Goal: Task Accomplishment & Management: Manage account settings

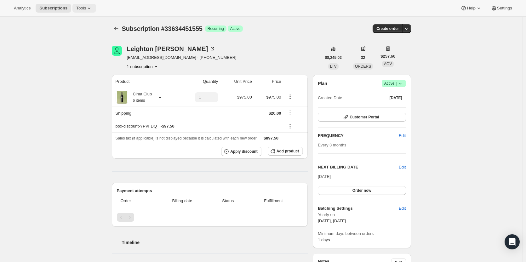
click at [82, 10] on span "Tools" at bounding box center [81, 8] width 10 height 5
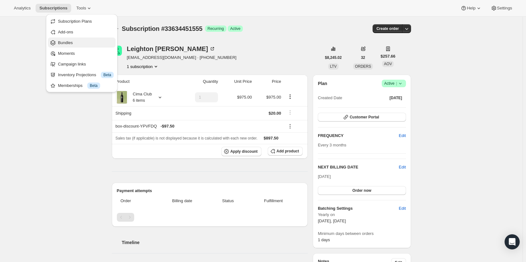
click at [81, 41] on span "Bundles" at bounding box center [86, 43] width 56 height 6
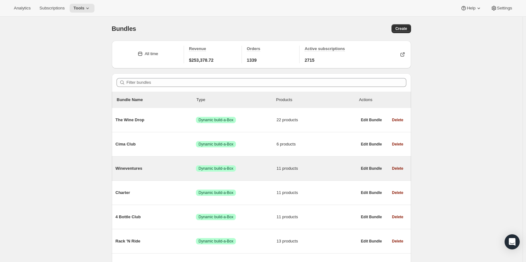
click at [137, 169] on span "Wineventures" at bounding box center [156, 168] width 81 height 6
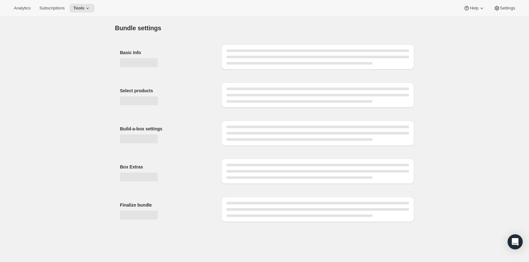
type input "Wineventures"
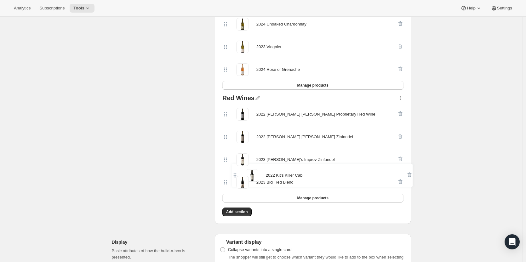
scroll to position [300, 0]
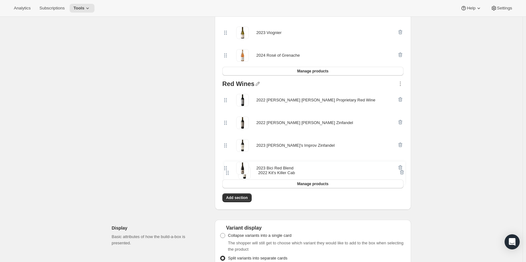
drag, startPoint x: 227, startPoint y: 37, endPoint x: 228, endPoint y: 175, distance: 137.9
click at [228, 175] on div "Spotlight Wines 2022 Kit's Killer Cab 2023 The Climber Red Blend 2024 Sauvignon…" at bounding box center [313, 39] width 186 height 329
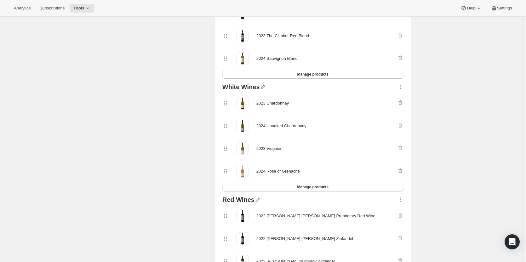
scroll to position [48, 0]
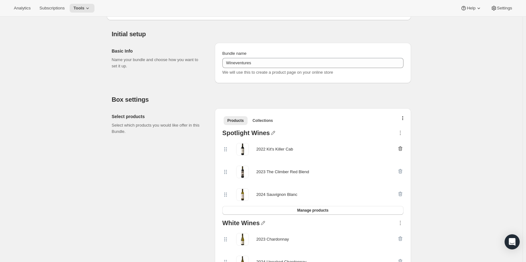
click at [402, 147] on icon "button" at bounding box center [400, 148] width 4 height 5
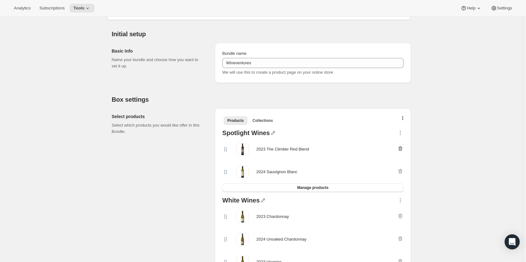
click at [402, 149] on icon "button" at bounding box center [400, 148] width 4 height 5
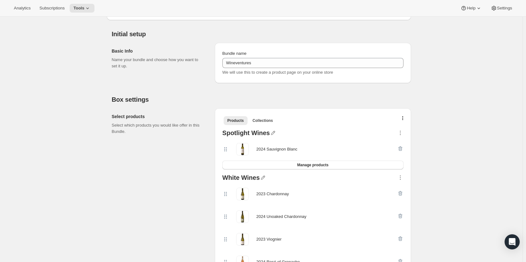
click at [403, 149] on div at bounding box center [400, 149] width 6 height 13
click at [401, 148] on div at bounding box center [400, 149] width 6 height 13
click at [402, 147] on div at bounding box center [400, 149] width 6 height 13
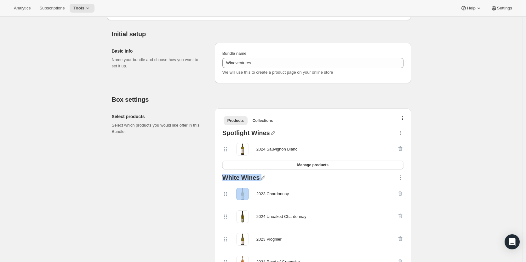
click at [402, 147] on div at bounding box center [400, 149] width 6 height 13
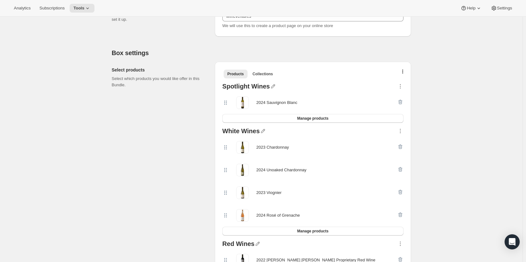
click at [402, 101] on div at bounding box center [400, 102] width 6 height 13
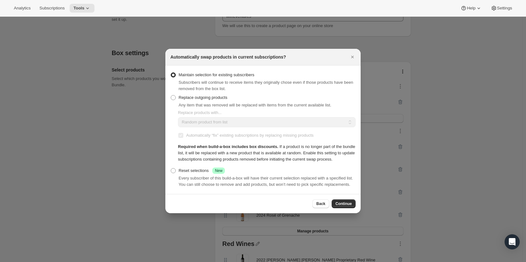
click at [351, 57] on icon "Close" at bounding box center [352, 57] width 6 height 6
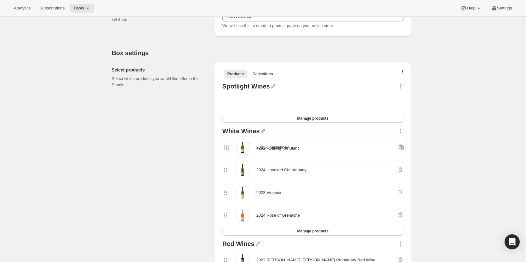
drag, startPoint x: 229, startPoint y: 100, endPoint x: 229, endPoint y: 150, distance: 49.1
click at [229, 150] on div "Spotlight Wines 2024 Sauvignon Blanc Manage products White Wines 2023 Chardonna…" at bounding box center [313, 223] width 186 height 284
click at [405, 101] on div "Spotlight Wines 2024 Sauvignon Blanc Manage products" at bounding box center [313, 103] width 186 height 45
click at [402, 101] on div at bounding box center [400, 102] width 6 height 13
click at [367, 228] on button "Manage products" at bounding box center [312, 231] width 181 height 9
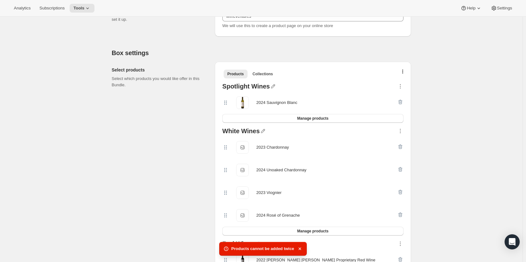
click at [360, 142] on div "2023 Chardonnay 2023 Chardonnay" at bounding box center [309, 147] width 175 height 13
click at [400, 100] on div at bounding box center [400, 102] width 6 height 13
click at [402, 88] on icon "button" at bounding box center [400, 86] width 6 height 6
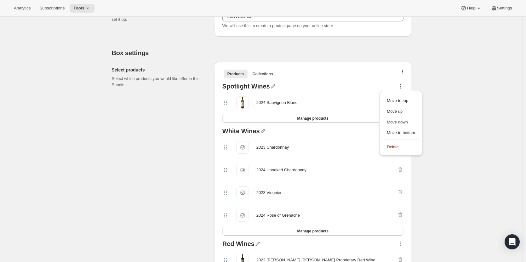
click at [402, 88] on icon "button" at bounding box center [400, 86] width 6 height 6
click at [391, 94] on div "2024 Sauvignon Blanc" at bounding box center [312, 102] width 181 height 23
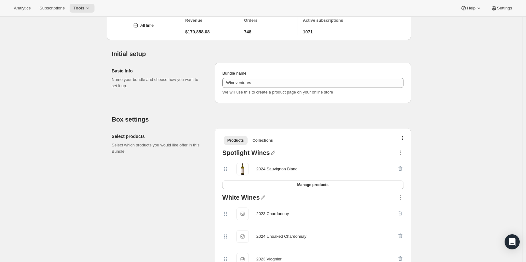
scroll to position [0, 0]
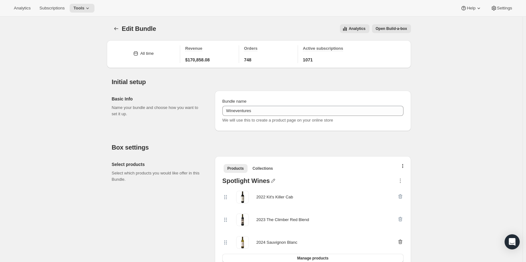
click at [401, 239] on icon "button" at bounding box center [400, 242] width 6 height 6
click at [401, 218] on icon "button" at bounding box center [400, 219] width 4 height 5
click at [400, 196] on div at bounding box center [400, 197] width 6 height 13
click at [390, 214] on button "Manage products" at bounding box center [312, 212] width 181 height 9
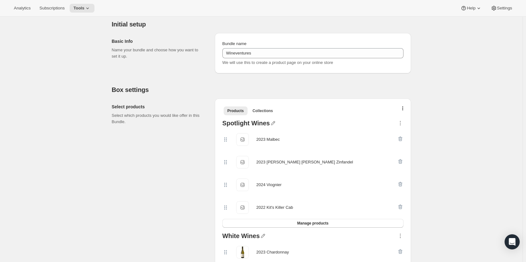
scroll to position [126, 0]
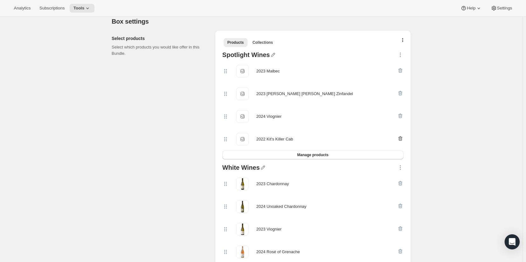
click at [399, 139] on icon "button" at bounding box center [400, 138] width 6 height 6
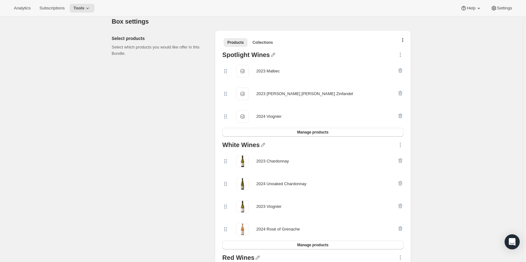
scroll to position [220, 0]
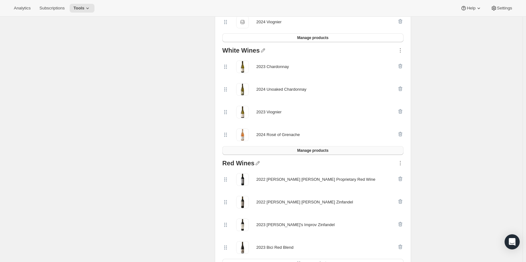
click at [327, 148] on span "Manage products" at bounding box center [312, 150] width 31 height 5
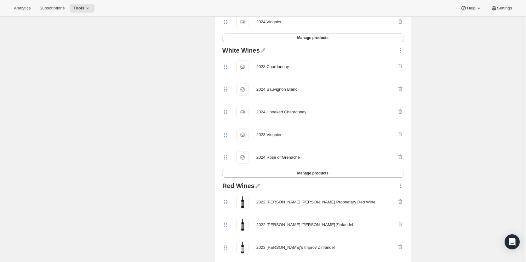
scroll to position [346, 0]
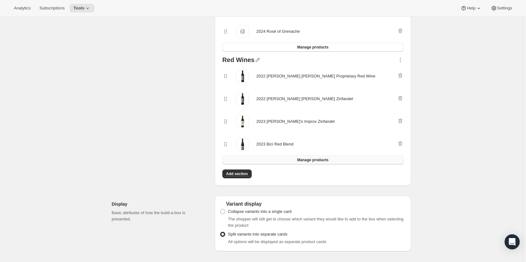
click at [304, 157] on span "Manage products" at bounding box center [312, 159] width 31 height 5
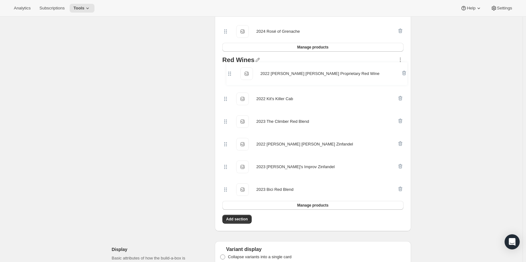
drag, startPoint x: 227, startPoint y: 123, endPoint x: 230, endPoint y: 74, distance: 49.5
click at [230, 74] on div "2022 Kit's Killer Cab 2022 Kit's Killer Cab 2023 The Climber Red Blend 2023 The…" at bounding box center [312, 133] width 181 height 136
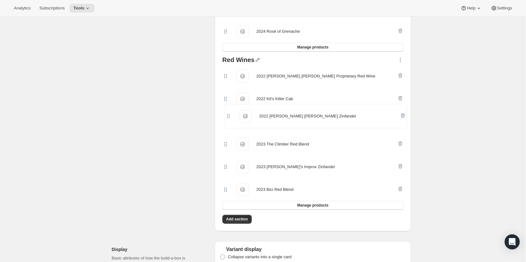
drag, startPoint x: 227, startPoint y: 145, endPoint x: 230, endPoint y: 113, distance: 32.8
click at [230, 113] on div "2022 Valle di Sotto Proprietary Red Wine 2022 Valle di Sotto Proprietary Red Wi…" at bounding box center [312, 133] width 181 height 136
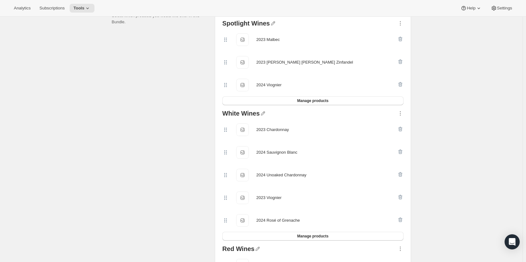
scroll to position [189, 0]
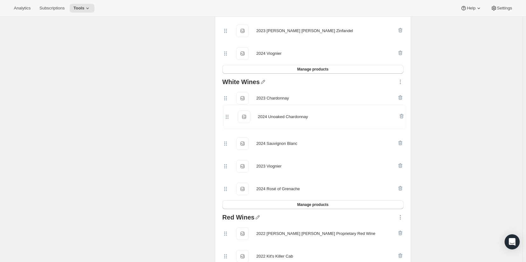
drag, startPoint x: 229, startPoint y: 144, endPoint x: 229, endPoint y: 114, distance: 29.9
click at [229, 114] on div "2023 Chardonnay 2023 Chardonnay 2024 Sauvignon Blanc 2024 Sauvignon Blanc 2024 …" at bounding box center [312, 143] width 181 height 113
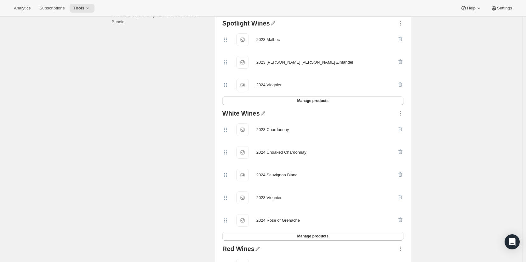
scroll to position [63, 0]
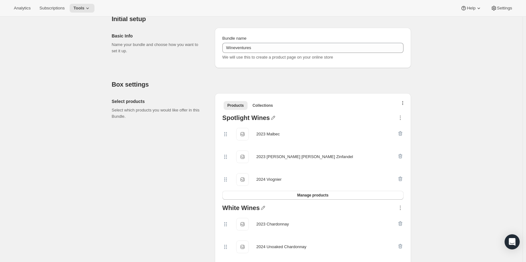
click at [406, 104] on button "button" at bounding box center [403, 104] width 6 height 6
click at [397, 117] on span "Bulk Autoswap for existing subscribers" at bounding box center [405, 116] width 70 height 5
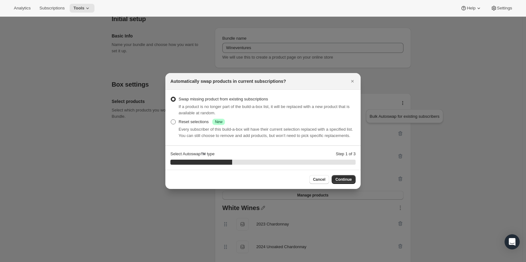
click at [173, 123] on span ":rf0:" at bounding box center [173, 121] width 5 height 5
click at [171, 120] on input "Reset selections Success New" at bounding box center [171, 119] width 0 height 0
radio input "true"
click at [341, 180] on span "Continue" at bounding box center [343, 179] width 16 height 5
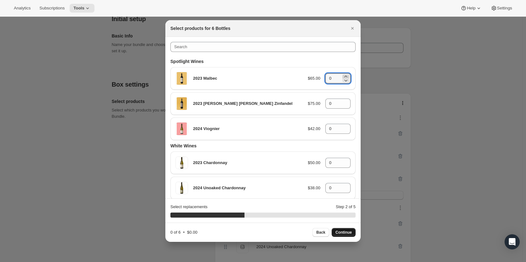
click at [343, 76] on icon ":rf0:" at bounding box center [346, 76] width 6 height 6
type input "2"
click at [344, 102] on icon ":rf0:" at bounding box center [345, 102] width 3 height 2
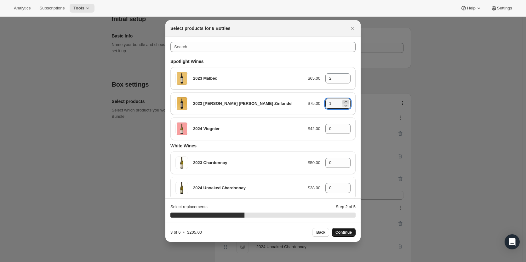
type input "2"
click at [343, 127] on icon ":rf0:" at bounding box center [346, 127] width 6 height 6
type input "2"
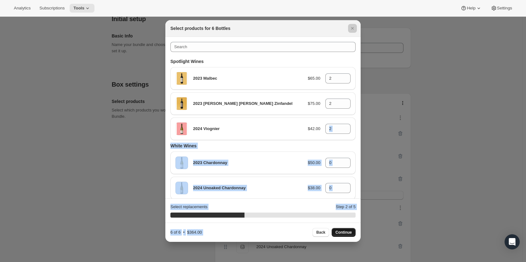
drag, startPoint x: 361, startPoint y: 109, endPoint x: 358, endPoint y: 117, distance: 8.0
click at [353, 131] on section "Spotlight Wines 2023 Malbec $65.00 2 2023 Valle di Sotto Zinfandel $75.00 2 202…" at bounding box center [262, 246] width 195 height 418
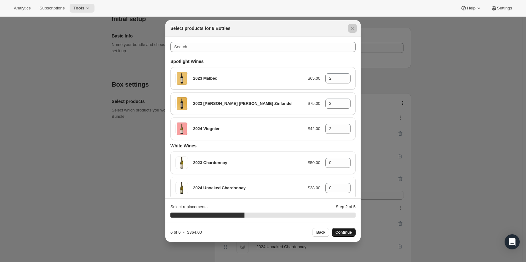
click at [352, 234] on button "Continue" at bounding box center [344, 232] width 24 height 9
type input "0"
click at [343, 78] on icon ":rf0:" at bounding box center [346, 80] width 6 height 6
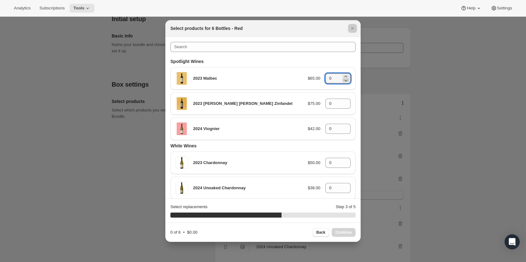
click at [343, 78] on icon ":rf0:" at bounding box center [346, 80] width 6 height 6
click at [343, 76] on icon ":rf0:" at bounding box center [346, 76] width 6 height 6
type input "3"
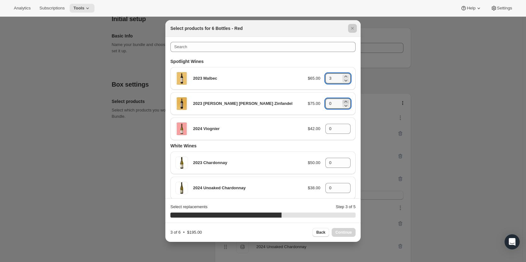
click at [344, 100] on icon ":rf0:" at bounding box center [346, 102] width 6 height 6
type input "3"
click at [350, 232] on span "Continue" at bounding box center [343, 232] width 16 height 5
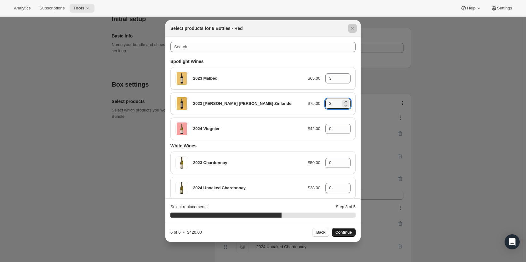
type input "0"
click at [343, 125] on icon ":rf0:" at bounding box center [346, 127] width 6 height 6
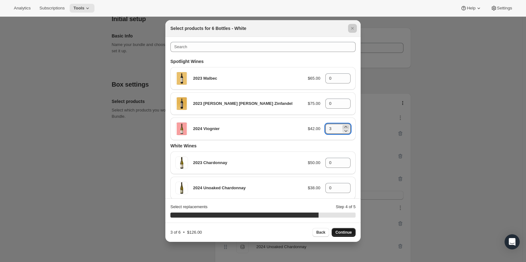
click at [343, 125] on icon ":rf0:" at bounding box center [346, 127] width 6 height 6
type input "6"
click at [345, 229] on button "Continue" at bounding box center [344, 232] width 24 height 9
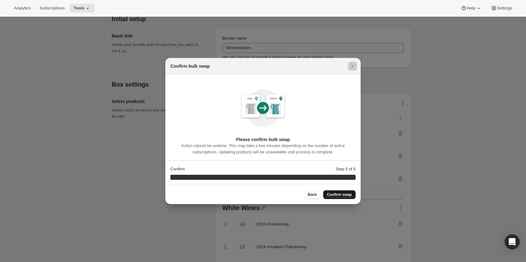
click at [352, 194] on button "Confirm swap" at bounding box center [339, 194] width 32 height 9
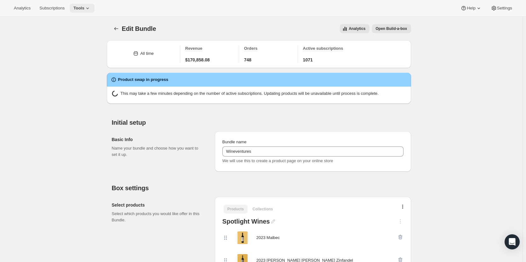
click at [71, 8] on button "Tools" at bounding box center [82, 8] width 25 height 9
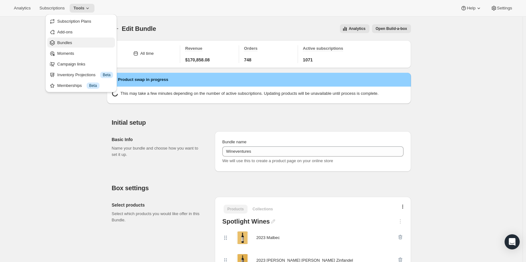
click at [69, 46] on button "Bundles" at bounding box center [81, 42] width 68 height 10
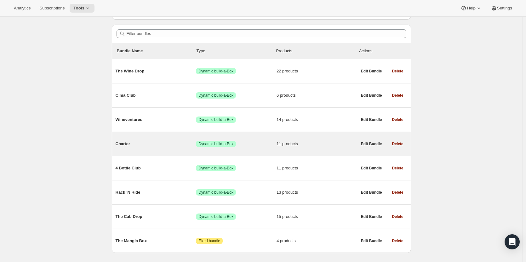
scroll to position [64, 0]
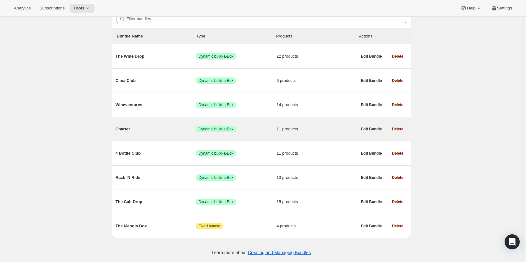
click at [133, 130] on span "Charter" at bounding box center [156, 129] width 81 height 6
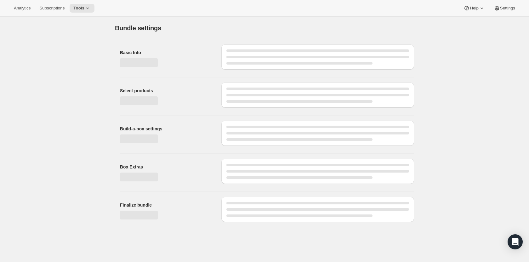
type input "Charter"
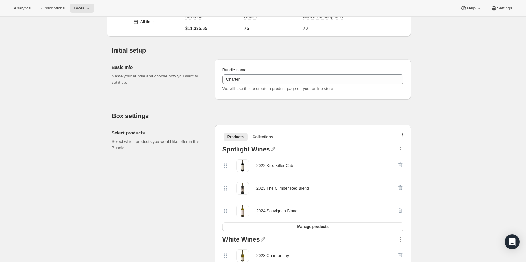
scroll to position [126, 0]
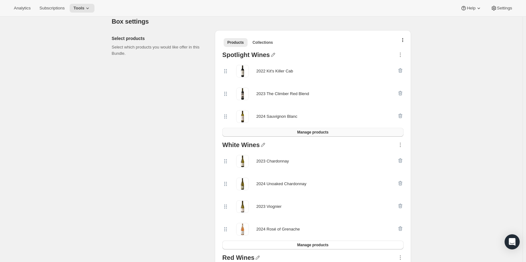
click at [295, 136] on button "Manage products" at bounding box center [312, 132] width 181 height 9
click at [77, 9] on span "Tools" at bounding box center [78, 8] width 11 height 5
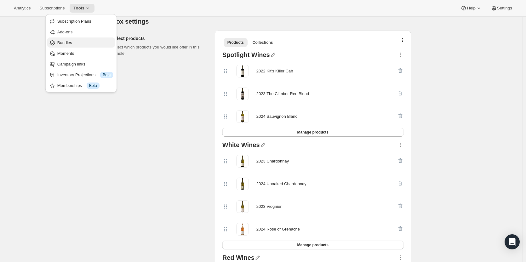
click at [76, 38] on button "Bundles" at bounding box center [81, 42] width 68 height 10
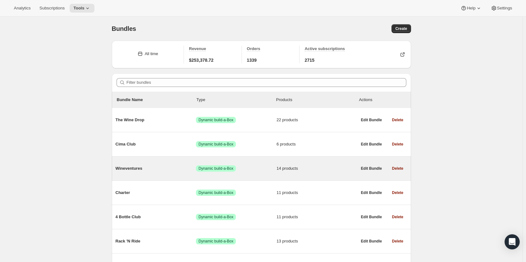
click at [148, 167] on span "Wineventures" at bounding box center [156, 168] width 81 height 6
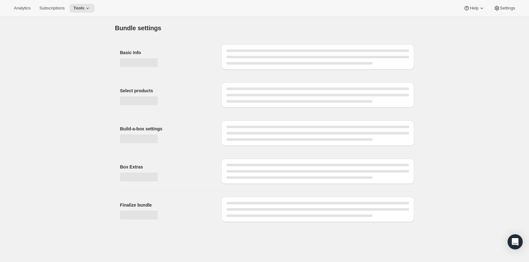
type input "Wineventures"
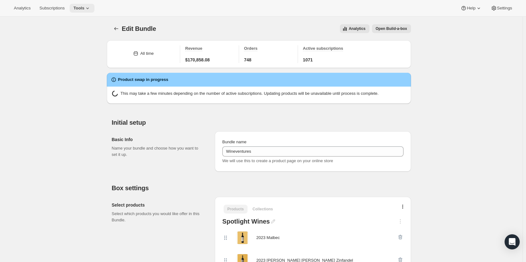
click at [82, 9] on span "Tools" at bounding box center [78, 8] width 11 height 5
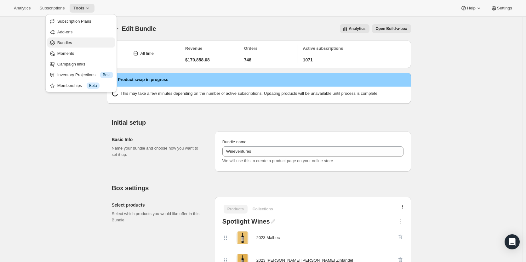
click at [84, 38] on button "Bundles" at bounding box center [81, 42] width 68 height 10
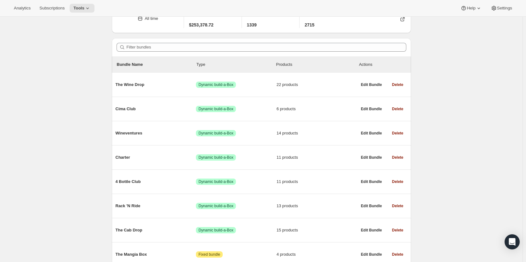
scroll to position [64, 0]
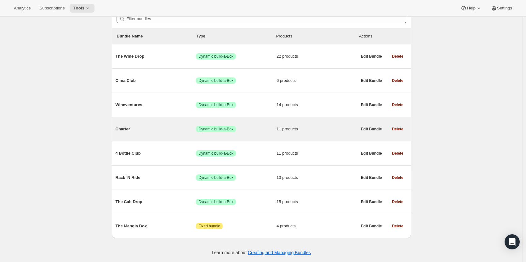
click at [177, 135] on div "Charter Success Dynamic build-a-Box 11 products" at bounding box center [237, 129] width 242 height 16
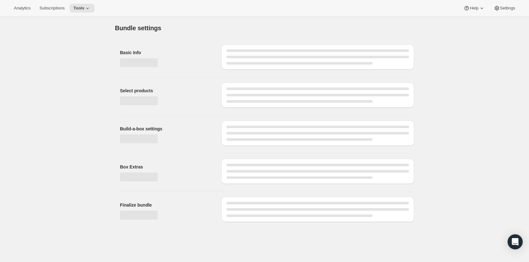
type input "Charter"
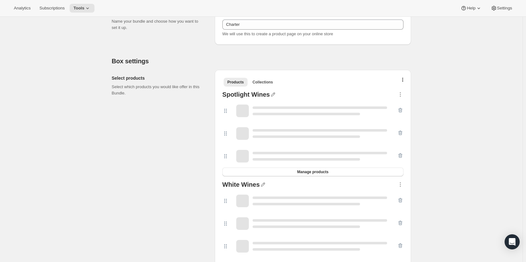
scroll to position [94, 0]
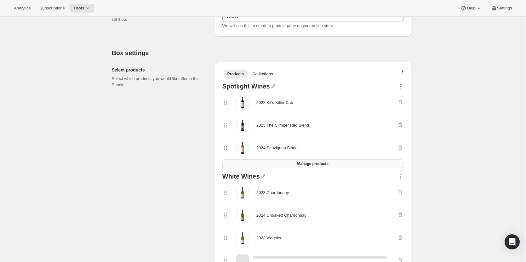
click at [297, 163] on button "Manage products" at bounding box center [312, 163] width 181 height 9
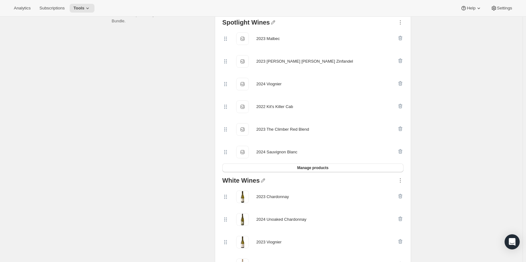
scroll to position [189, 0]
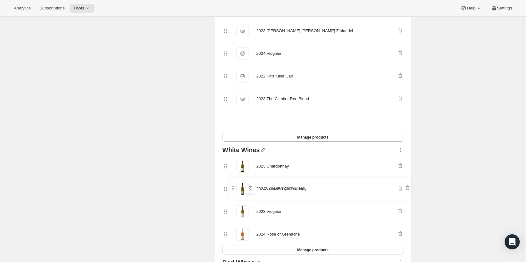
drag, startPoint x: 229, startPoint y: 123, endPoint x: 234, endPoint y: 191, distance: 69.2
click at [234, 191] on div "Spotlight Wines 2023 Malbec 2023 Malbec 2023 Valle di Sotto Zinfandel 2023 Vall…" at bounding box center [313, 184] width 186 height 397
click at [402, 120] on icon "button" at bounding box center [400, 121] width 4 height 5
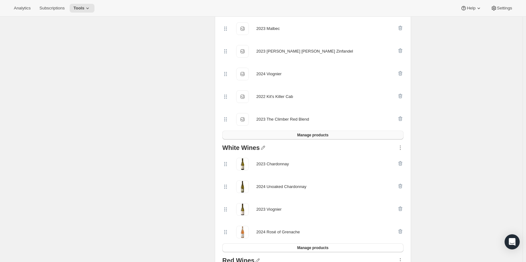
scroll to position [157, 0]
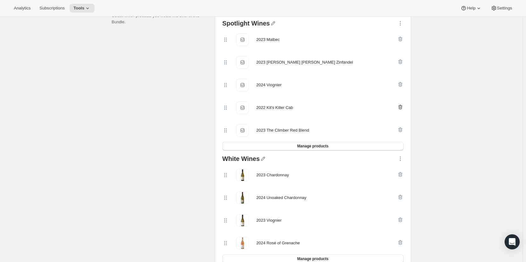
click at [402, 107] on icon "button" at bounding box center [400, 107] width 4 height 5
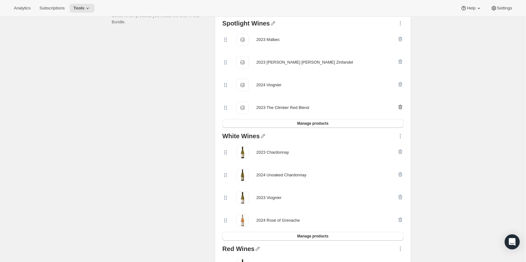
click at [402, 107] on icon "button" at bounding box center [400, 107] width 4 height 5
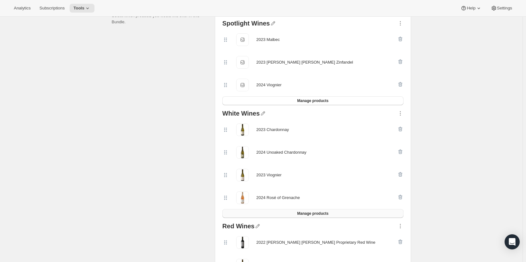
click at [353, 216] on button "Manage products" at bounding box center [312, 213] width 181 height 9
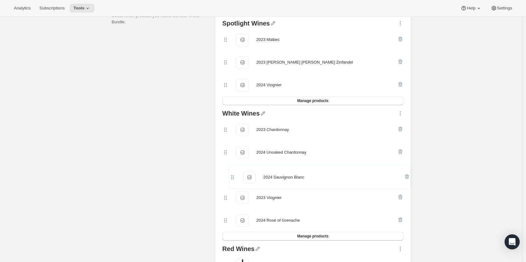
drag, startPoint x: 226, startPoint y: 131, endPoint x: 232, endPoint y: 181, distance: 50.2
click at [232, 181] on div "2024 Sauvignon Blanc 2024 Sauvignon Blanc 2023 Chardonnay 2023 Chardonnay 2024 …" at bounding box center [312, 174] width 181 height 113
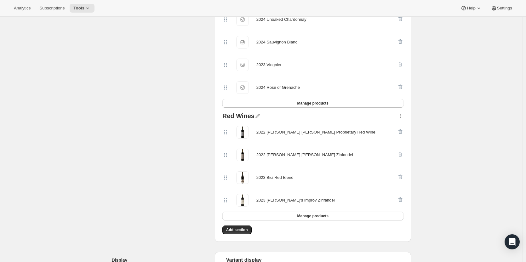
scroll to position [315, 0]
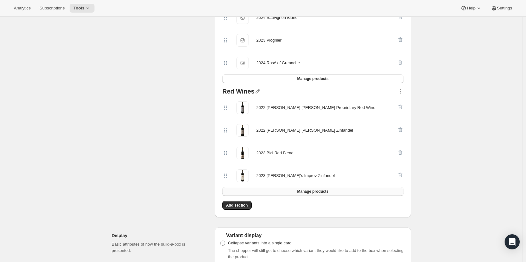
click at [297, 188] on button "Manage products" at bounding box center [312, 191] width 181 height 9
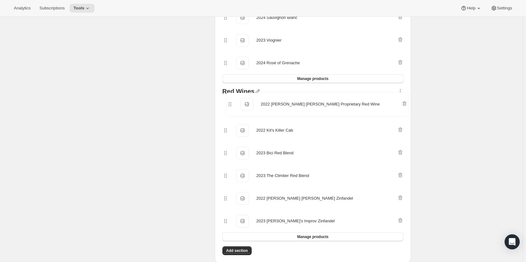
drag, startPoint x: 229, startPoint y: 177, endPoint x: 233, endPoint y: 103, distance: 74.4
click at [233, 103] on div "2022 Kit's Killer Cab 2022 Kit's Killer Cab 2023 Bici Red Blend 2023 Bici Red B…" at bounding box center [312, 164] width 181 height 136
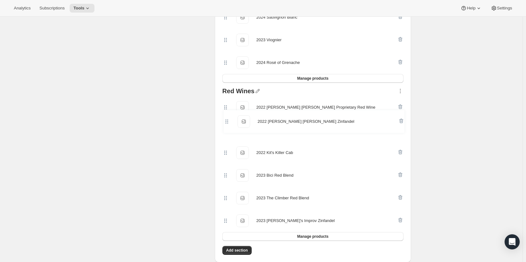
drag, startPoint x: 229, startPoint y: 200, endPoint x: 229, endPoint y: 121, distance: 78.7
click at [229, 121] on div "2022 Valle di Sotto Proprietary Red Wine 2022 Valle di Sotto Proprietary Red Wi…" at bounding box center [312, 164] width 181 height 136
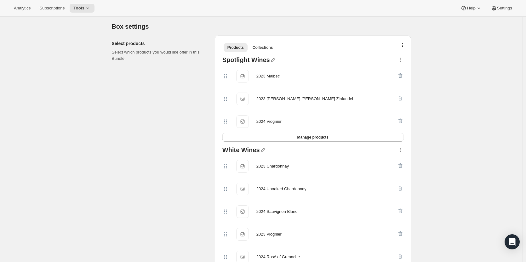
scroll to position [32, 0]
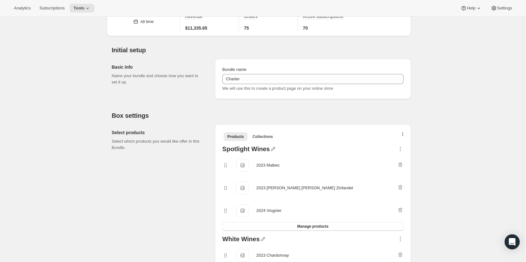
click at [403, 136] on icon "button" at bounding box center [402, 134] width 1 height 5
click at [405, 146] on span "Bulk Autoswap for existing subscribers" at bounding box center [405, 147] width 70 height 5
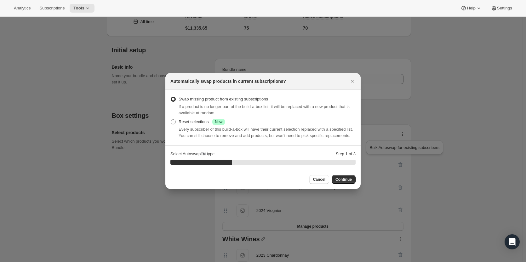
click at [179, 117] on div "Swap missing product from existing subscriptions If a product is no longer part…" at bounding box center [262, 106] width 185 height 23
click at [171, 123] on span ":rr9:" at bounding box center [173, 121] width 5 height 5
click at [171, 120] on input "Reset selections Success New" at bounding box center [171, 119] width 0 height 0
radio input "true"
click at [350, 179] on span "Continue" at bounding box center [343, 179] width 16 height 5
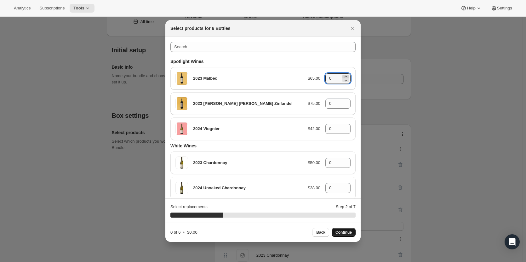
click at [344, 77] on icon ":rr9:" at bounding box center [345, 77] width 3 height 2
type input "2"
click at [343, 103] on icon ":rr9:" at bounding box center [346, 105] width 6 height 6
click at [344, 101] on icon ":rr9:" at bounding box center [345, 102] width 3 height 2
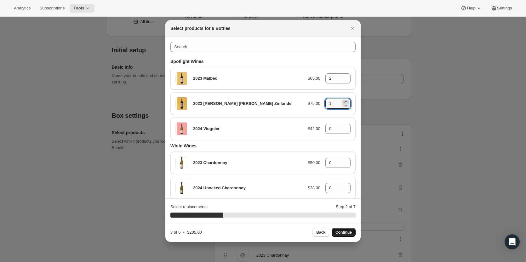
click at [344, 101] on icon ":rr9:" at bounding box center [345, 102] width 3 height 2
type input "2"
click at [343, 126] on icon ":rr9:" at bounding box center [346, 127] width 6 height 6
type input "2"
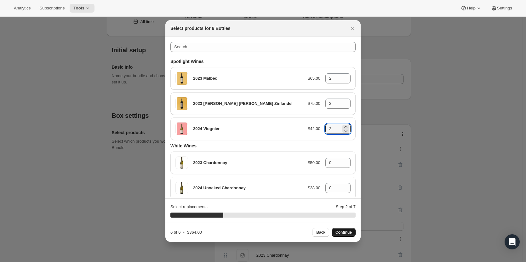
click at [350, 232] on span "Continue" at bounding box center [343, 232] width 16 height 5
type input "0"
click at [343, 76] on icon ":rr9:" at bounding box center [346, 76] width 6 height 6
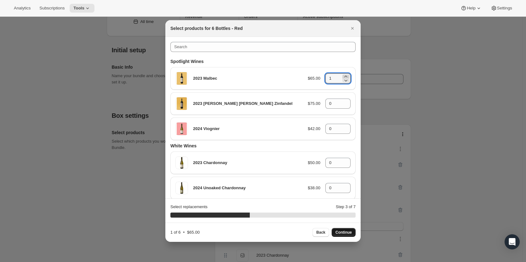
click at [343, 76] on icon ":rr9:" at bounding box center [346, 76] width 6 height 6
type input "3"
click at [344, 101] on icon ":rr9:" at bounding box center [346, 102] width 6 height 6
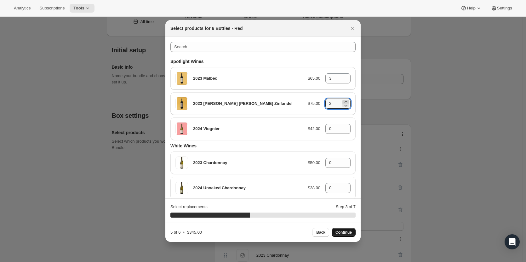
click at [344, 101] on icon ":rr9:" at bounding box center [346, 102] width 6 height 6
type input "3"
click at [346, 232] on span "Continue" at bounding box center [343, 232] width 16 height 5
type input "0"
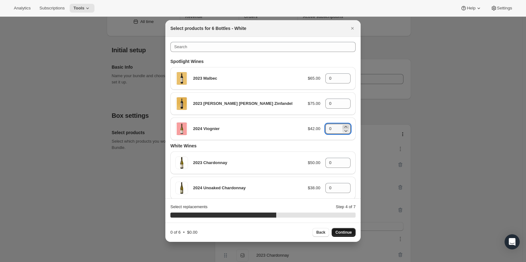
click at [344, 124] on icon ":rr9:" at bounding box center [346, 127] width 6 height 6
click at [344, 128] on icon ":rr9:" at bounding box center [346, 131] width 6 height 6
click at [344, 127] on icon ":rr9:" at bounding box center [346, 127] width 6 height 6
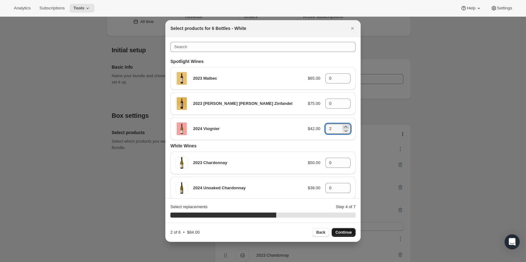
click at [344, 127] on icon ":rr9:" at bounding box center [346, 127] width 6 height 6
click at [347, 232] on span "Continue" at bounding box center [343, 232] width 16 height 5
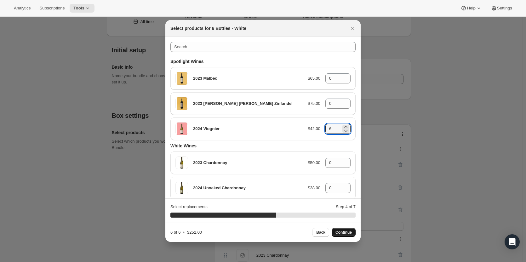
type input "0"
click at [344, 101] on icon ":rr9:" at bounding box center [346, 102] width 6 height 6
type input "2"
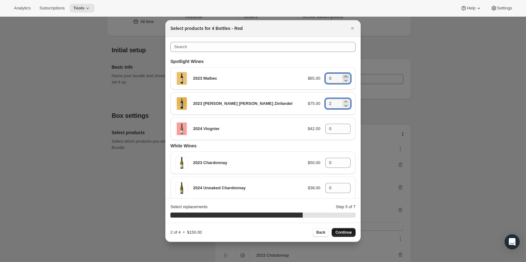
click at [344, 75] on icon ":rr9:" at bounding box center [346, 76] width 6 height 6
click at [350, 230] on span "Continue" at bounding box center [343, 232] width 16 height 5
type input "0"
click at [345, 101] on icon ":rr9:" at bounding box center [346, 102] width 6 height 6
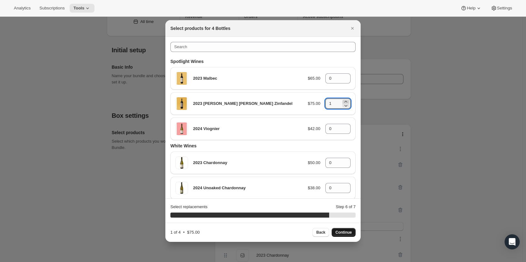
click at [345, 101] on icon ":rr9:" at bounding box center [346, 102] width 6 height 6
type input "2"
click at [345, 75] on icon ":rr9:" at bounding box center [346, 76] width 6 height 6
type input "1"
click at [344, 125] on icon ":rr9:" at bounding box center [346, 127] width 6 height 6
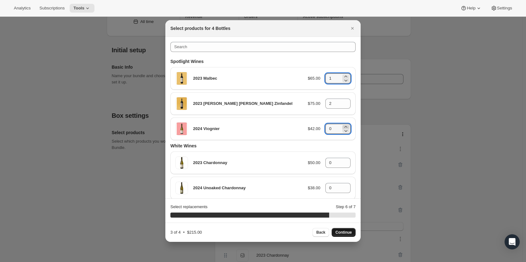
type input "1"
click at [341, 233] on span "Continue" at bounding box center [343, 232] width 16 height 5
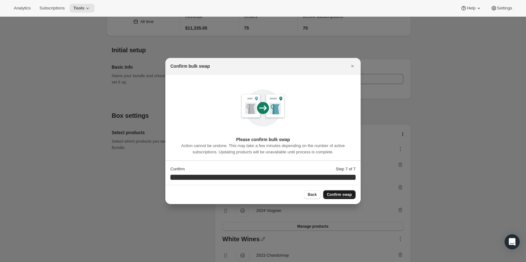
click at [344, 191] on button "Confirm swap" at bounding box center [339, 194] width 32 height 9
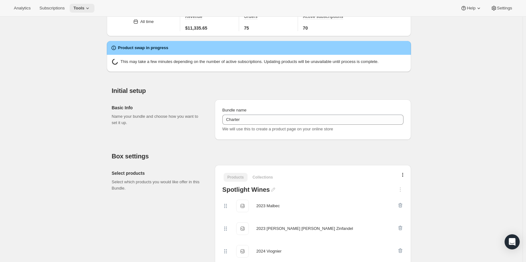
click at [84, 8] on icon at bounding box center [87, 8] width 6 height 6
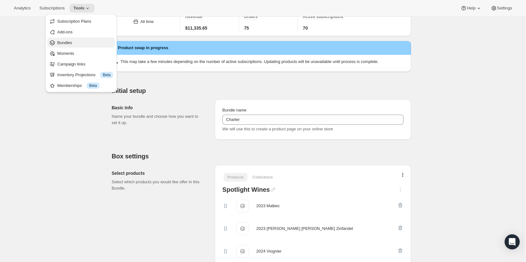
click at [85, 41] on span "Bundles" at bounding box center [85, 43] width 56 height 6
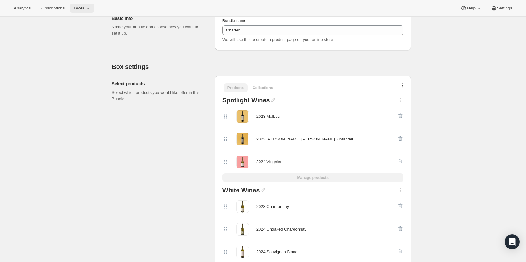
scroll to position [63, 0]
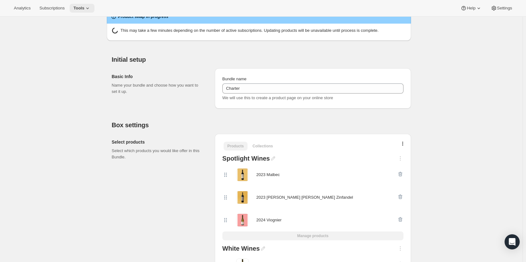
click at [75, 4] on button "Tools" at bounding box center [82, 8] width 25 height 9
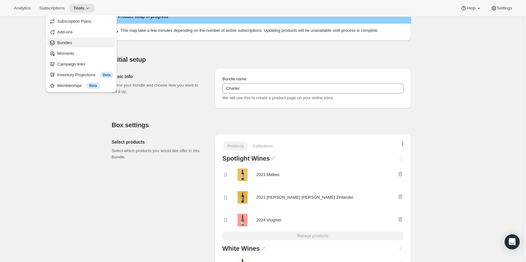
click at [77, 46] on button "Bundles" at bounding box center [81, 42] width 68 height 10
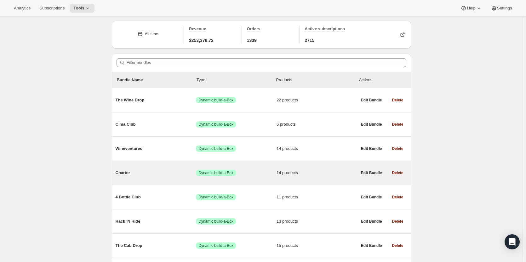
scroll to position [63, 0]
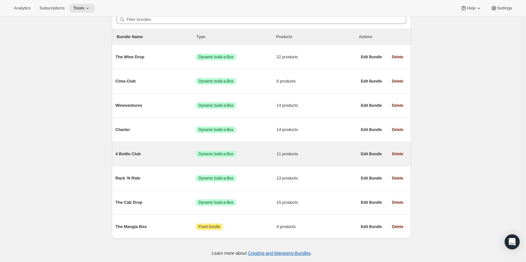
click at [160, 160] on div "4 Bottle Club Success Dynamic build-a-Box 11 products" at bounding box center [237, 154] width 242 height 16
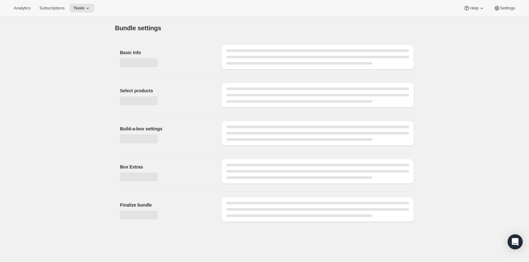
type input "4 Bottle Club"
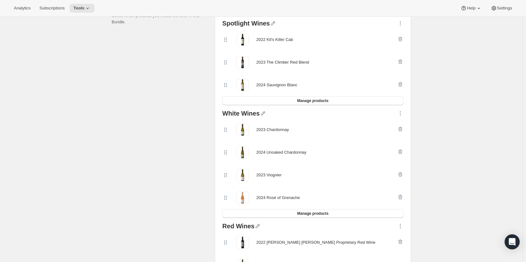
scroll to position [126, 0]
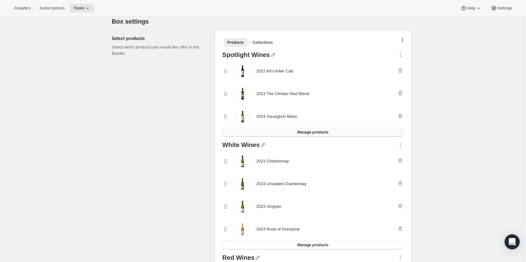
click at [328, 135] on button "Manage products" at bounding box center [312, 132] width 181 height 9
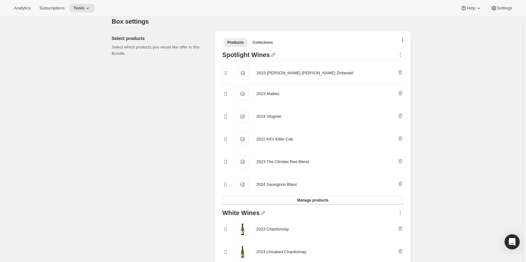
drag, startPoint x: 229, startPoint y: 94, endPoint x: 229, endPoint y: 66, distance: 28.0
click at [229, 66] on div "2023 Malbec 2023 Malbec 2023 Valle di Sotto Zinfandel 2023 Valle di Sotto Zinfa…" at bounding box center [312, 128] width 181 height 136
click at [402, 139] on icon "button" at bounding box center [400, 138] width 6 height 6
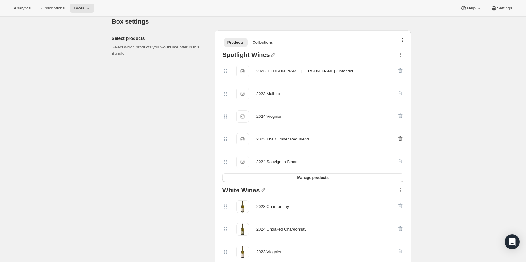
click at [400, 139] on icon "button" at bounding box center [399, 139] width 1 height 2
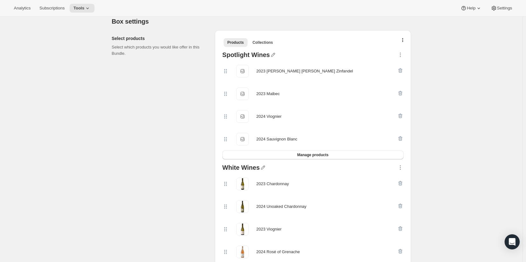
click at [400, 139] on icon "button" at bounding box center [399, 139] width 1 height 2
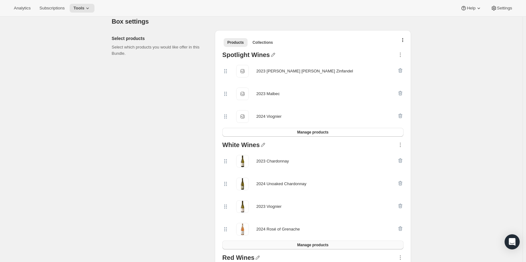
click at [325, 244] on span "Manage products" at bounding box center [312, 244] width 31 height 5
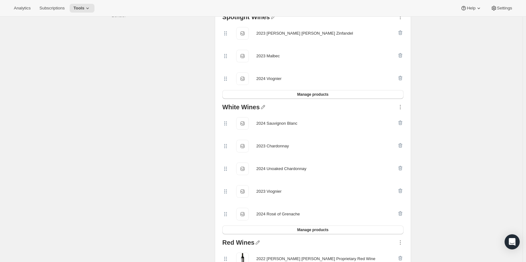
scroll to position [189, 0]
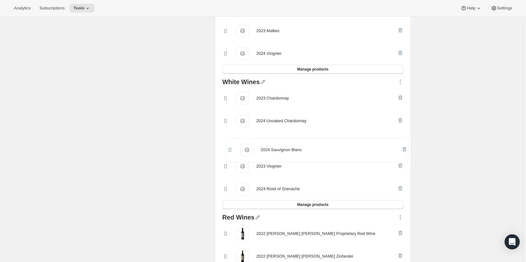
drag, startPoint x: 227, startPoint y: 100, endPoint x: 230, endPoint y: 156, distance: 55.8
click at [230, 156] on div "2024 Sauvignon Blanc 2024 Sauvignon Blanc 2023 Chardonnay 2023 Chardonnay 2024 …" at bounding box center [312, 143] width 181 height 113
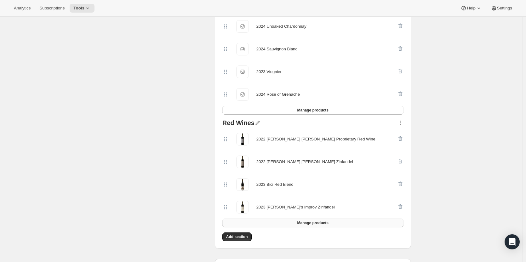
click at [294, 221] on button "Manage products" at bounding box center [312, 223] width 181 height 9
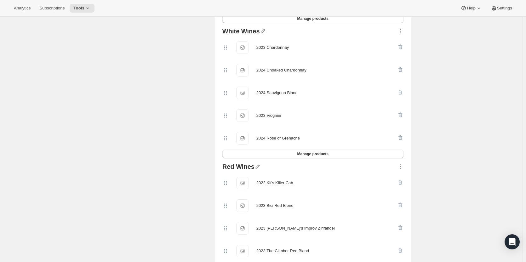
scroll to position [315, 0]
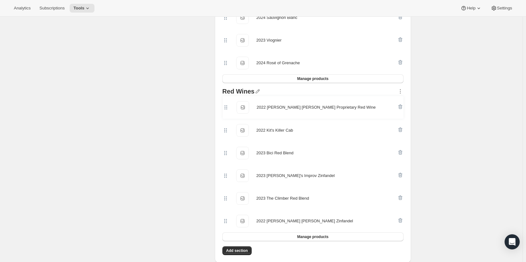
drag, startPoint x: 227, startPoint y: 196, endPoint x: 226, endPoint y: 99, distance: 97.3
click at [226, 99] on div "2022 Kit's Killer Cab 2022 Kit's Killer Cab 2023 Bici Red Blend 2023 Bici Red B…" at bounding box center [312, 164] width 181 height 136
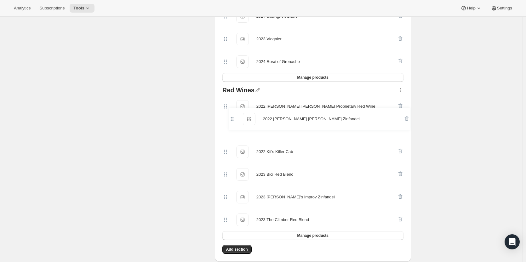
drag, startPoint x: 229, startPoint y: 220, endPoint x: 233, endPoint y: 112, distance: 107.8
click at [233, 112] on div "2022 Valle di Sotto Proprietary Red Wine 2022 Valle di Sotto Proprietary Red Wi…" at bounding box center [312, 163] width 181 height 136
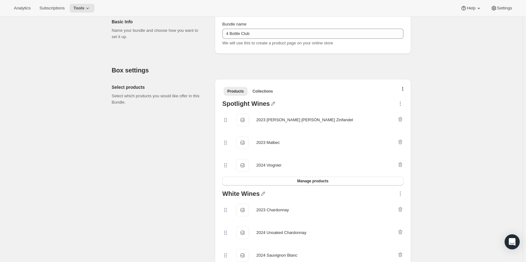
scroll to position [126, 0]
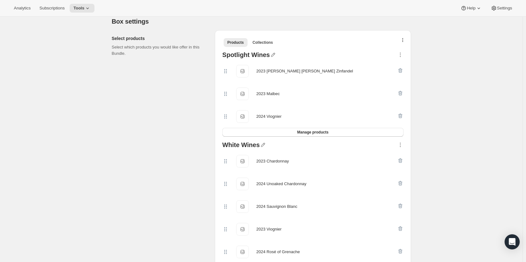
click at [403, 41] on icon "button" at bounding box center [402, 40] width 1 height 5
click at [401, 57] on button "Bulk Autoswap for existing subscribers" at bounding box center [405, 53] width 74 height 10
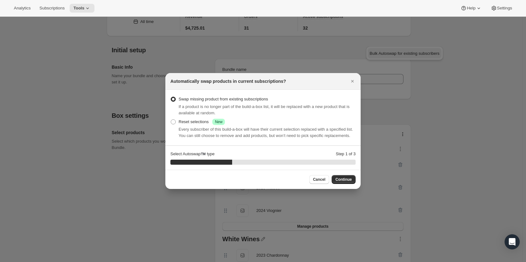
scroll to position [0, 0]
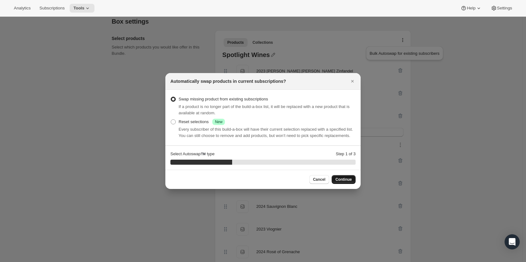
click at [338, 180] on span "Continue" at bounding box center [343, 179] width 16 height 5
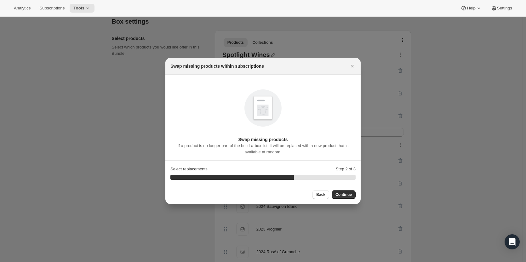
click at [339, 180] on section "Select replacements Step 2 of 3 66.66666666666666 %" at bounding box center [262, 173] width 195 height 24
click at [321, 197] on span "Back" at bounding box center [320, 194] width 9 height 5
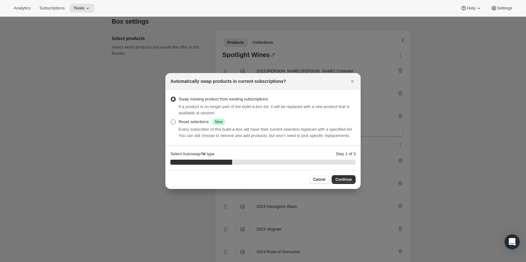
click at [173, 120] on span ":r10h:" at bounding box center [173, 121] width 5 height 5
click at [171, 120] on input "Reset selections Success New" at bounding box center [171, 119] width 0 height 0
radio input "true"
click at [346, 181] on span "Continue" at bounding box center [343, 179] width 16 height 5
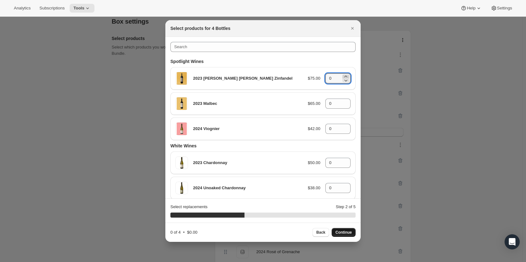
click at [343, 76] on icon ":r10h:" at bounding box center [346, 76] width 6 height 6
type input "2"
click at [344, 101] on icon ":r10h:" at bounding box center [346, 102] width 6 height 6
type input "1"
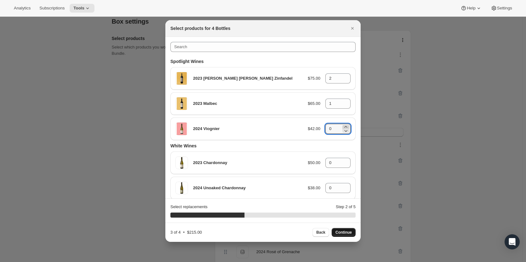
click at [344, 127] on icon ":r10h:" at bounding box center [345, 127] width 3 height 2
type input "1"
click at [339, 232] on span "Continue" at bounding box center [343, 232] width 16 height 5
type input "0"
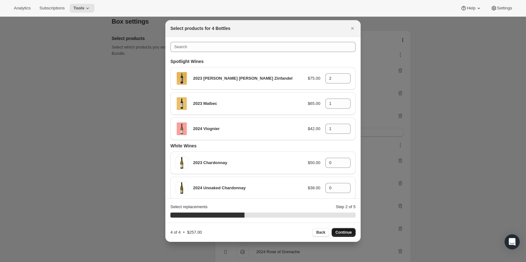
type input "0"
click at [343, 75] on icon ":r10h:" at bounding box center [346, 76] width 6 height 6
type input "2"
click at [345, 103] on icon ":r10h:" at bounding box center [346, 105] width 6 height 6
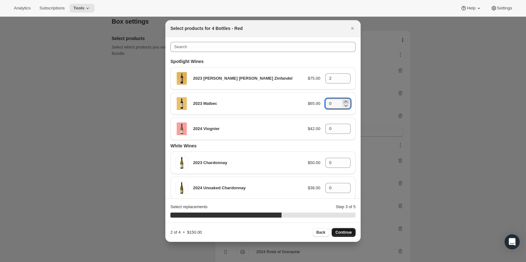
click at [343, 100] on icon ":r10h:" at bounding box center [346, 102] width 6 height 6
type input "2"
click at [341, 234] on span "Continue" at bounding box center [343, 232] width 16 height 5
type input "0"
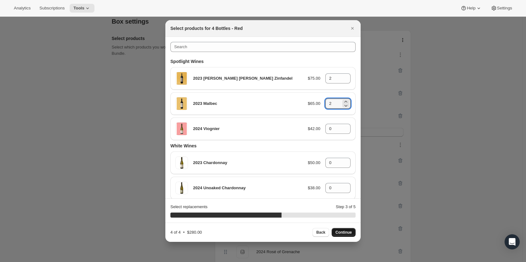
type input "0"
click at [344, 127] on icon ":r10h:" at bounding box center [346, 127] width 6 height 6
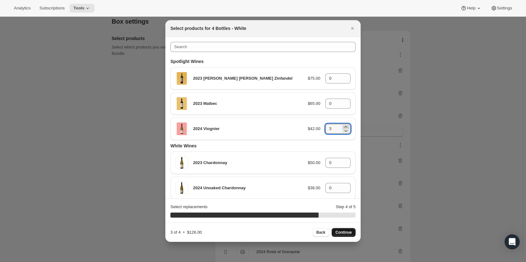
type input "4"
click at [342, 234] on span "Continue" at bounding box center [343, 232] width 16 height 5
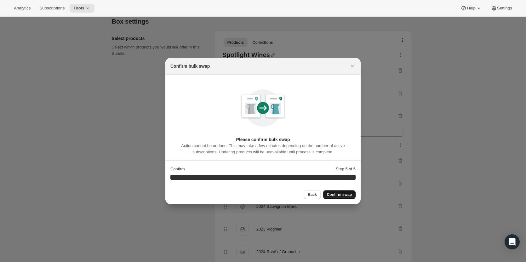
click at [342, 195] on span "Confirm swap" at bounding box center [339, 194] width 25 height 5
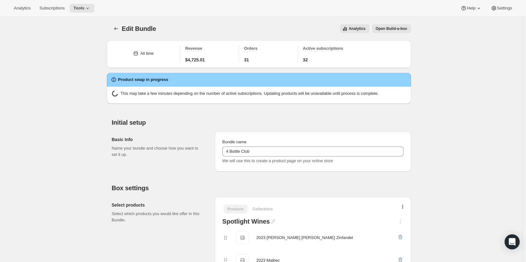
scroll to position [126, 0]
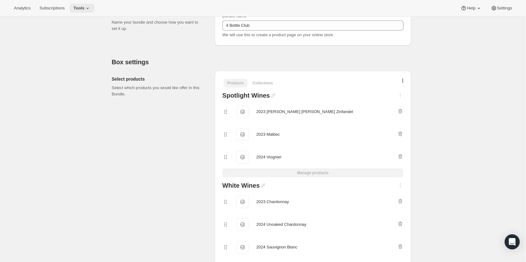
click at [77, 11] on button "Tools" at bounding box center [82, 8] width 25 height 9
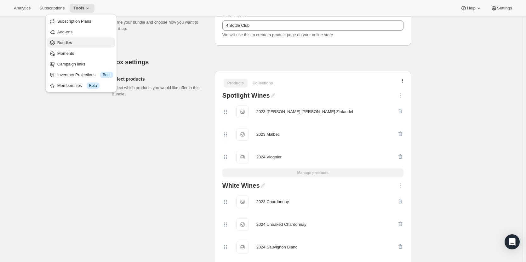
click at [80, 41] on span "Bundles" at bounding box center [85, 43] width 56 height 6
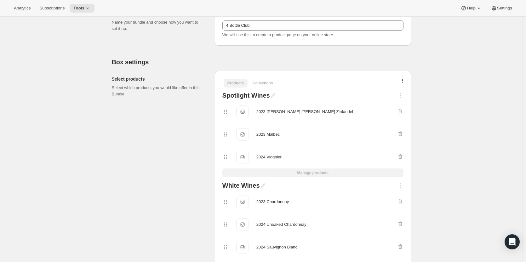
scroll to position [0, 0]
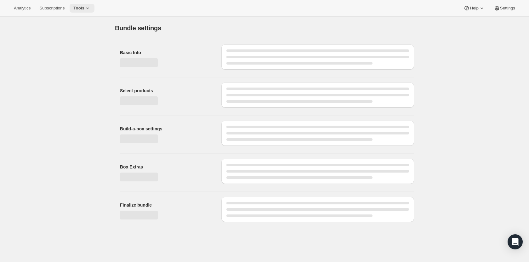
click at [86, 10] on icon at bounding box center [87, 8] width 6 height 6
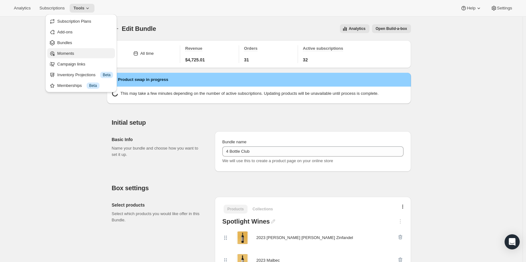
click at [86, 50] on span "Moments" at bounding box center [85, 53] width 56 height 6
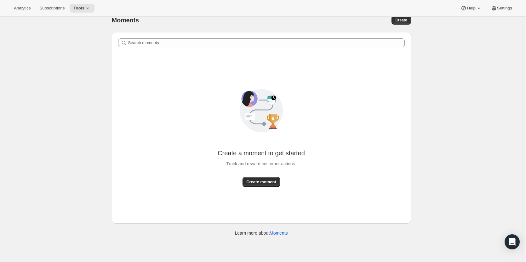
scroll to position [17, 0]
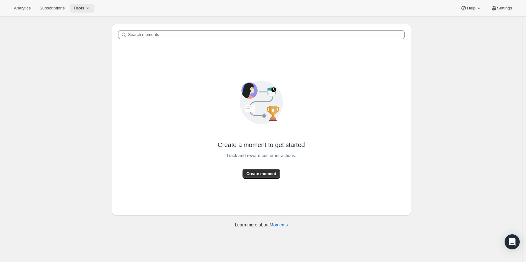
click at [77, 4] on button "Tools" at bounding box center [82, 8] width 25 height 9
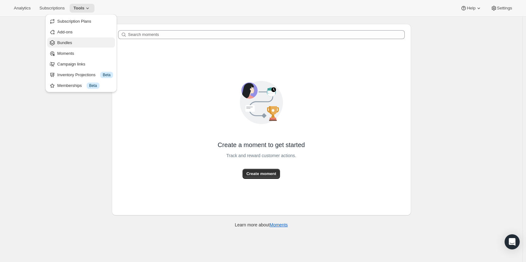
click at [69, 44] on span "Bundles" at bounding box center [64, 42] width 15 height 5
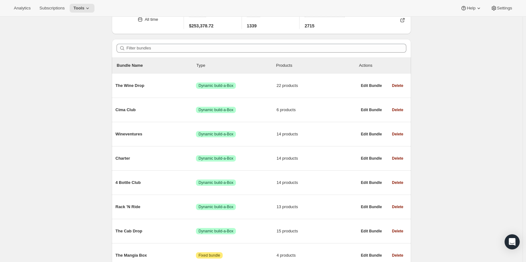
scroll to position [63, 0]
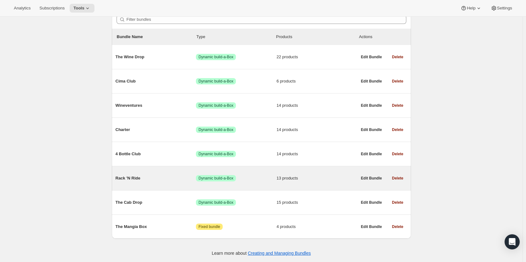
click at [167, 180] on span "Rack 'N Ride" at bounding box center [156, 178] width 81 height 6
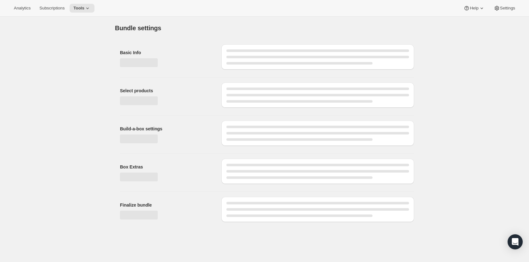
type input "Rack 'N Ride"
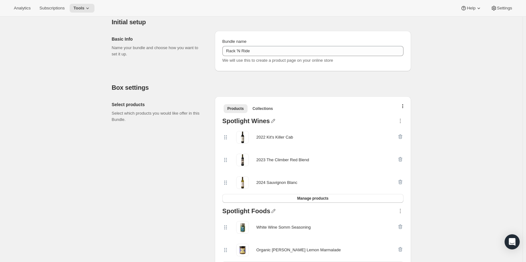
scroll to position [126, 0]
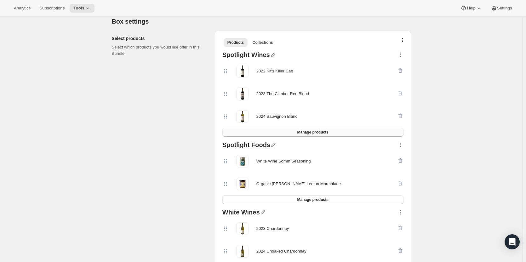
click at [318, 134] on span "Manage products" at bounding box center [312, 132] width 31 height 5
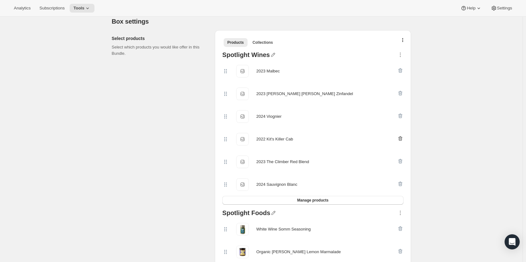
click at [402, 138] on icon "button" at bounding box center [400, 138] width 4 height 5
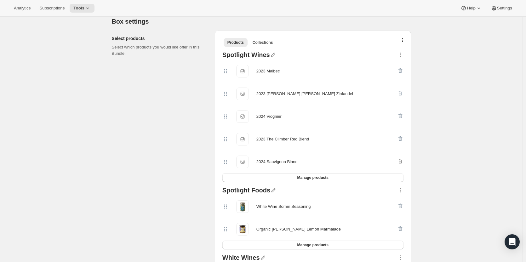
click at [400, 161] on icon "button" at bounding box center [399, 162] width 1 height 2
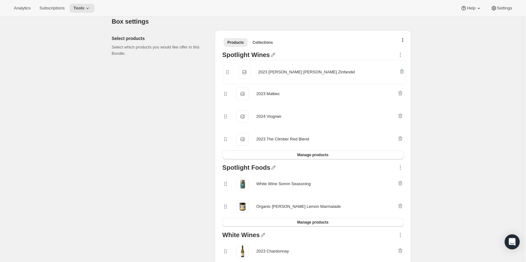
drag, startPoint x: 226, startPoint y: 93, endPoint x: 227, endPoint y: 62, distance: 30.9
click at [227, 62] on div "2023 Malbec 2023 Malbec 2023 Valle di Sotto Zinfandel 2023 Valle di Sotto Zinfa…" at bounding box center [312, 105] width 181 height 91
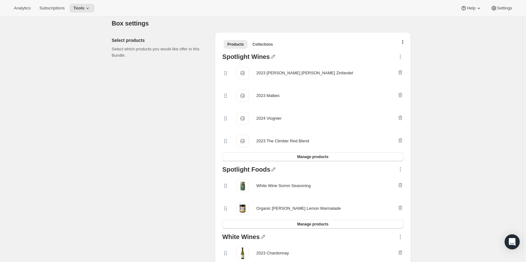
click at [403, 140] on icon "button" at bounding box center [400, 140] width 6 height 6
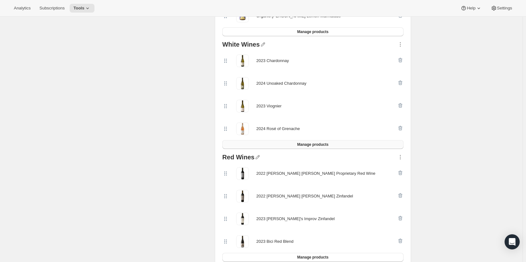
scroll to position [313, 0]
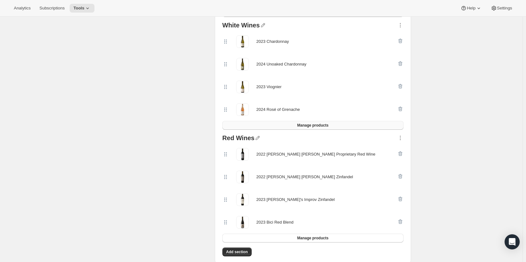
click at [314, 126] on span "Manage products" at bounding box center [312, 125] width 31 height 5
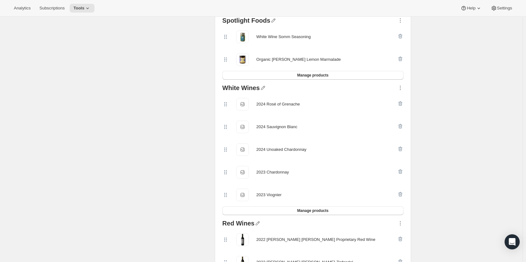
scroll to position [250, 0]
click at [225, 127] on icon at bounding box center [224, 127] width 1 height 1
drag, startPoint x: 227, startPoint y: 173, endPoint x: 229, endPoint y: 101, distance: 71.8
click at [229, 101] on div "2024 Rosé of Grenache 2024 Rosé of Grenache 2024 Sauvignon Blanc 2024 Sauvignon…" at bounding box center [312, 149] width 181 height 113
drag, startPoint x: 229, startPoint y: 172, endPoint x: 233, endPoint y: 120, distance: 52.4
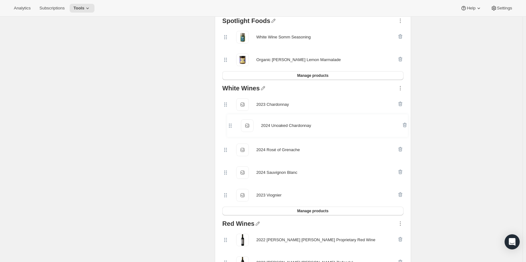
click at [233, 120] on div "2023 Chardonnay 2023 Chardonnay 2024 Rosé of Grenache 2024 Rosé of Grenache 202…" at bounding box center [312, 149] width 181 height 113
drag, startPoint x: 229, startPoint y: 173, endPoint x: 230, endPoint y: 138, distance: 35.0
click at [230, 140] on div "2023 Chardonnay 2023 Chardonnay 2024 Unoaked Chardonnay 2024 Unoaked Chardonnay…" at bounding box center [312, 149] width 181 height 113
click at [225, 193] on icon at bounding box center [225, 195] width 6 height 6
drag, startPoint x: 229, startPoint y: 195, endPoint x: 225, endPoint y: 164, distance: 30.8
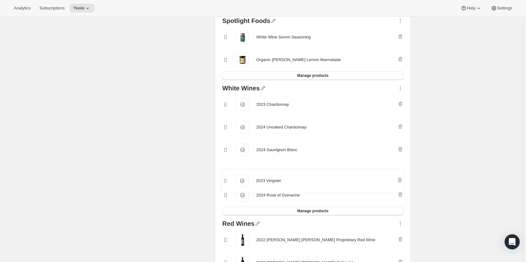
click at [225, 164] on div "2023 Chardonnay 2023 Chardonnay 2024 Unoaked Chardonnay 2024 Unoaked Chardonnay…" at bounding box center [312, 149] width 181 height 113
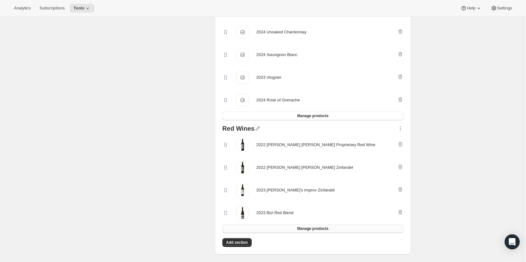
scroll to position [408, 0]
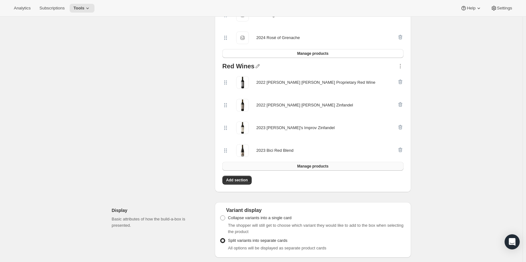
click at [277, 167] on button "Manage products" at bounding box center [312, 166] width 181 height 9
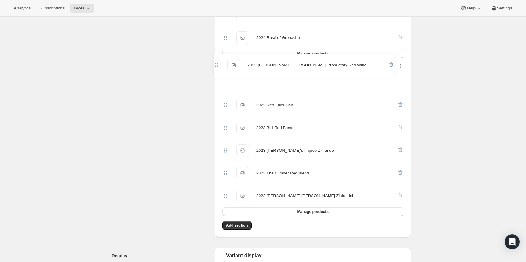
scroll to position [405, 0]
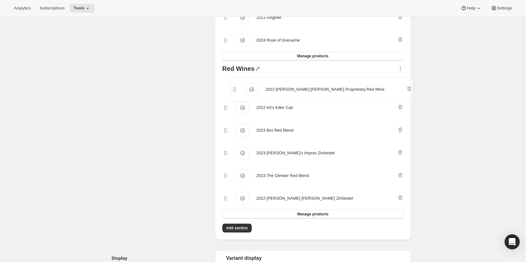
drag, startPoint x: 221, startPoint y: 137, endPoint x: 233, endPoint y: 83, distance: 54.9
click at [233, 83] on div "2022 Kit's Killer Cab 2022 Kit's Killer Cab 2023 Bici Red Blend 2023 Bici Red B…" at bounding box center [312, 142] width 181 height 136
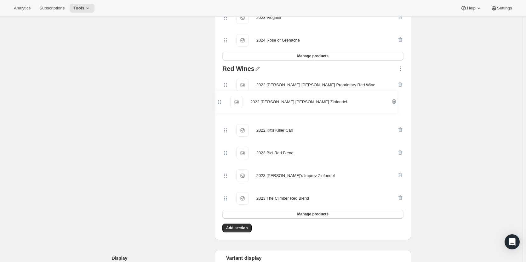
drag, startPoint x: 229, startPoint y: 198, endPoint x: 221, endPoint y: 99, distance: 99.8
click at [221, 99] on div "Red Wines 2022 Valle di Sotto Proprietary Red Wine 2022 Valle di Sotto Propriet…" at bounding box center [313, 142] width 186 height 158
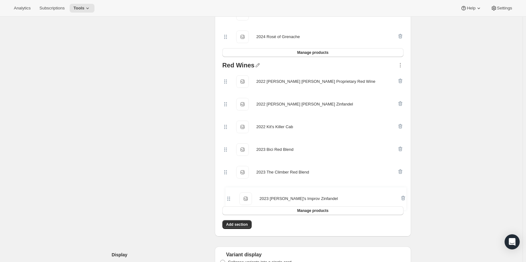
drag, startPoint x: 227, startPoint y: 177, endPoint x: 229, endPoint y: 205, distance: 28.1
click at [229, 205] on div "Red Wines 2022 Valle di Sotto Proprietary Red Wine 2022 Valle di Sotto Propriet…" at bounding box center [313, 139] width 186 height 158
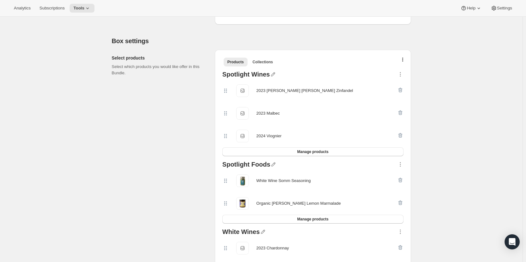
scroll to position [94, 0]
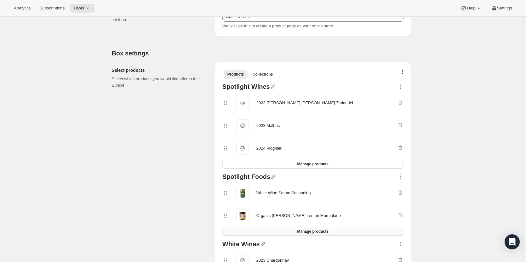
click at [309, 230] on span "Manage products" at bounding box center [312, 231] width 31 height 5
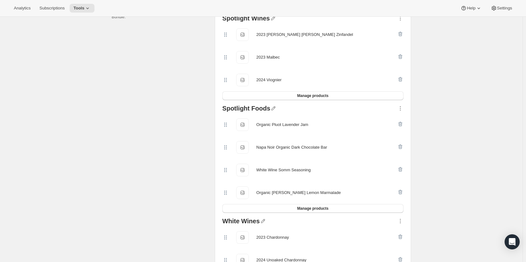
scroll to position [220, 0]
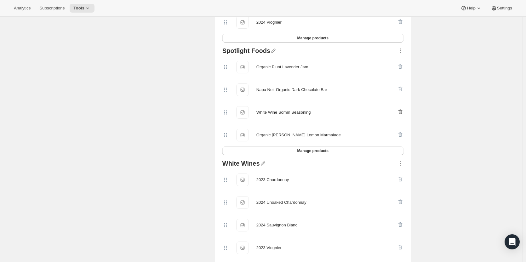
click at [402, 111] on icon "button" at bounding box center [400, 112] width 6 height 6
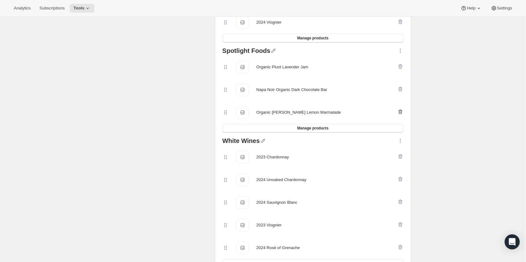
click at [402, 111] on icon "button" at bounding box center [400, 112] width 6 height 6
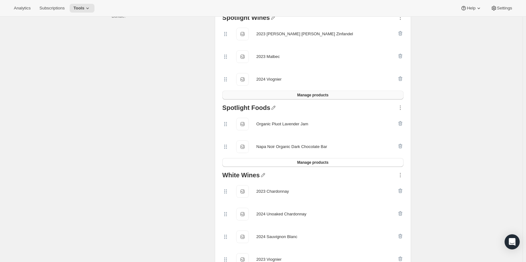
scroll to position [63, 0]
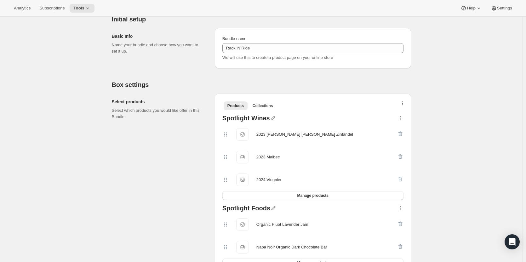
click at [403, 104] on icon "button" at bounding box center [402, 103] width 1 height 5
click at [404, 114] on span "Bulk Autoswap for existing subscribers" at bounding box center [405, 117] width 70 height 6
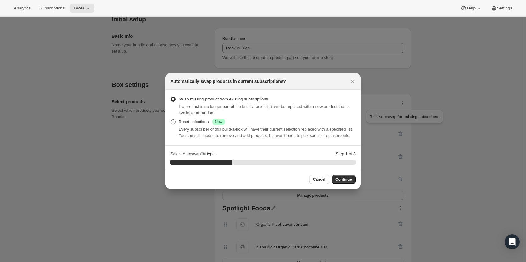
click at [175, 122] on span ":r154:" at bounding box center [173, 121] width 5 height 5
click at [171, 120] on input "Reset selections Success New" at bounding box center [171, 119] width 0 height 0
radio input "true"
click at [351, 178] on button "Continue" at bounding box center [344, 179] width 24 height 9
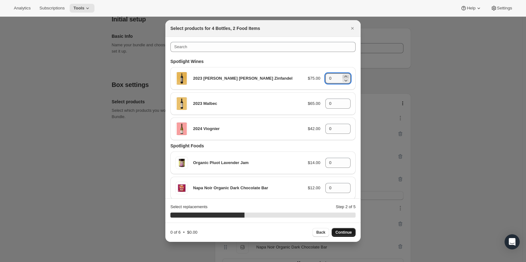
click at [343, 77] on icon ":r154:" at bounding box center [346, 76] width 6 height 6
type input "2"
click at [345, 103] on icon ":r154:" at bounding box center [346, 105] width 6 height 6
click at [343, 101] on icon ":r154:" at bounding box center [346, 102] width 6 height 6
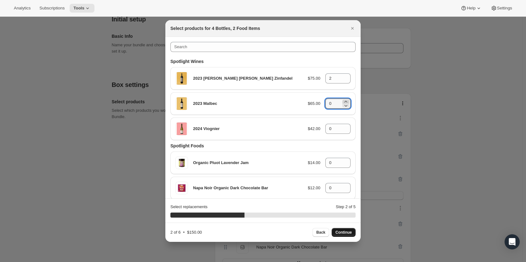
type input "1"
click at [343, 127] on icon ":r154:" at bounding box center [346, 127] width 6 height 6
type input "1"
click at [343, 160] on icon ":r154:" at bounding box center [346, 161] width 6 height 6
type input "1"
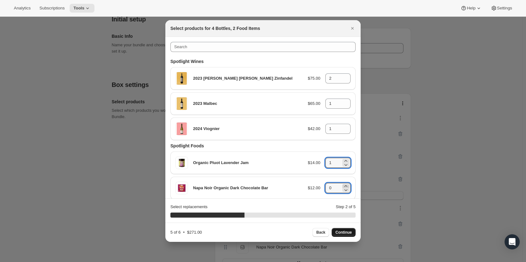
click at [344, 185] on icon ":r154:" at bounding box center [346, 186] width 6 height 6
type input "1"
click at [346, 230] on button "Continue" at bounding box center [344, 232] width 24 height 9
type input "0"
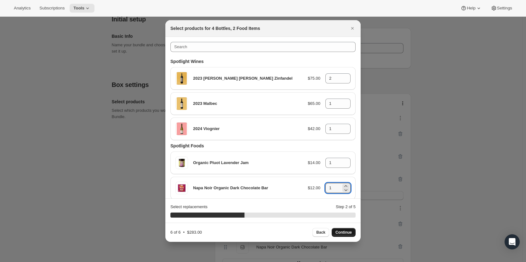
type input "0"
click at [344, 76] on icon ":r154:" at bounding box center [345, 77] width 3 height 2
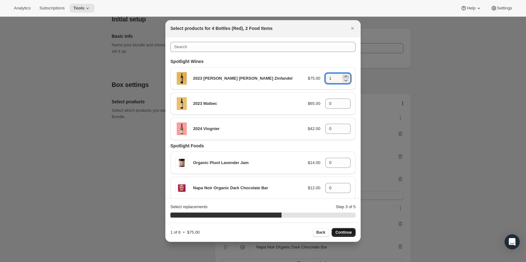
type input "2"
click at [343, 100] on icon ":r154:" at bounding box center [346, 102] width 6 height 6
type input "2"
click at [344, 159] on icon ":r154:" at bounding box center [346, 161] width 6 height 6
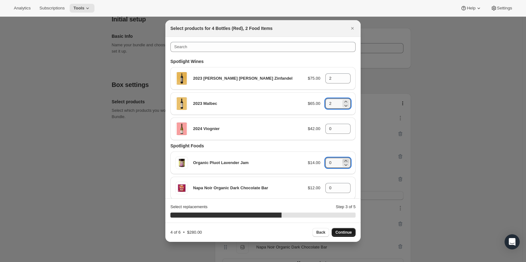
type input "1"
click at [343, 186] on icon ":r154:" at bounding box center [346, 186] width 6 height 6
type input "1"
click at [340, 232] on span "Continue" at bounding box center [343, 232] width 16 height 5
type input "0"
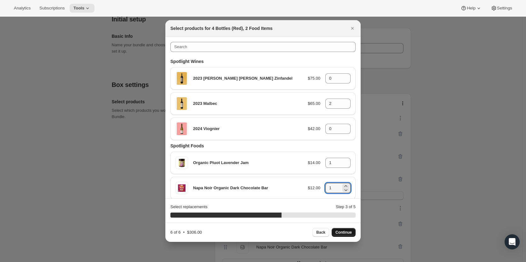
type input "0"
click at [345, 126] on icon ":r154:" at bounding box center [346, 127] width 6 height 6
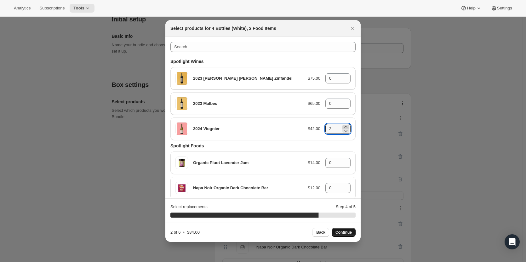
click at [345, 126] on icon ":r154:" at bounding box center [346, 127] width 6 height 6
type input "4"
click at [343, 160] on icon ":r154:" at bounding box center [346, 161] width 6 height 6
type input "1"
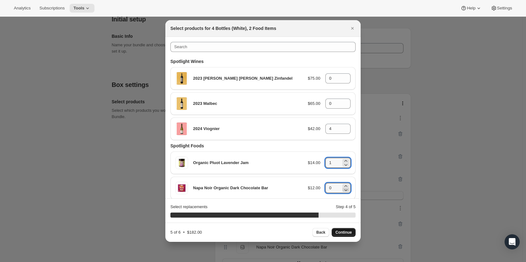
click at [343, 187] on icon ":r154:" at bounding box center [346, 190] width 6 height 6
click at [343, 185] on icon ":r154:" at bounding box center [346, 186] width 6 height 6
type input "1"
click at [344, 234] on span "Continue" at bounding box center [343, 232] width 16 height 5
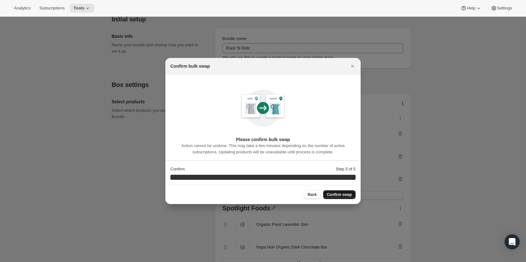
click at [349, 193] on span "Confirm swap" at bounding box center [339, 194] width 25 height 5
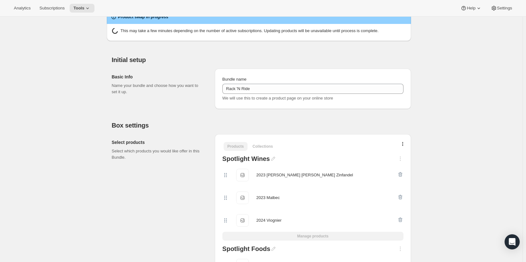
scroll to position [0, 0]
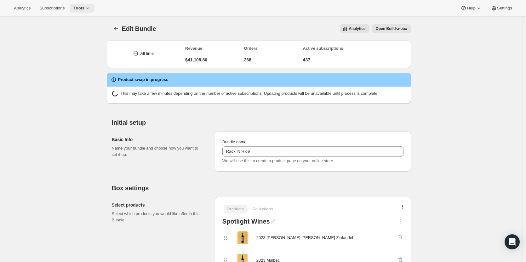
click at [75, 4] on button "Tools" at bounding box center [82, 8] width 25 height 9
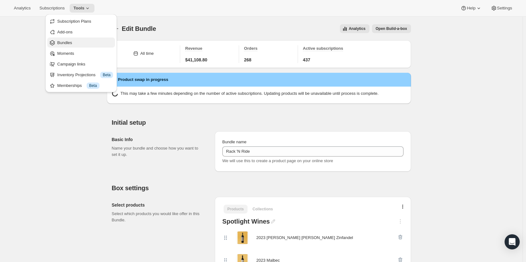
click at [82, 45] on span "Bundles" at bounding box center [85, 43] width 56 height 6
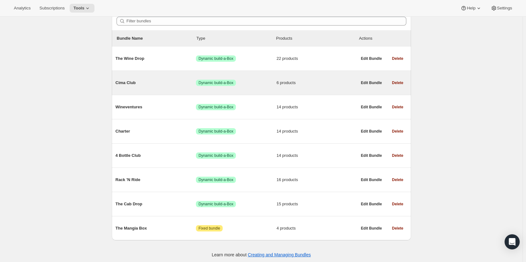
scroll to position [64, 0]
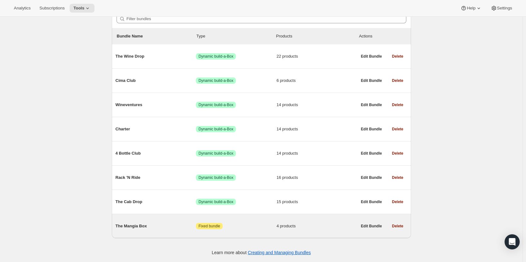
click at [161, 227] on span "The Mangia Box" at bounding box center [156, 226] width 81 height 6
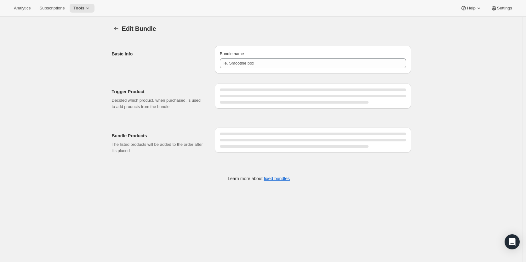
type input "The Mangia Box"
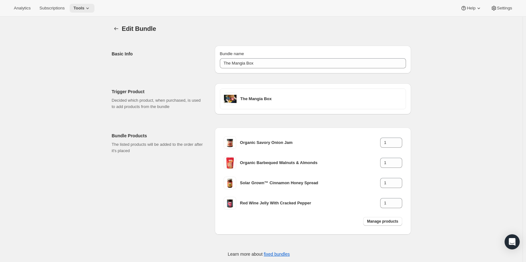
click at [86, 11] on icon at bounding box center [87, 8] width 6 height 6
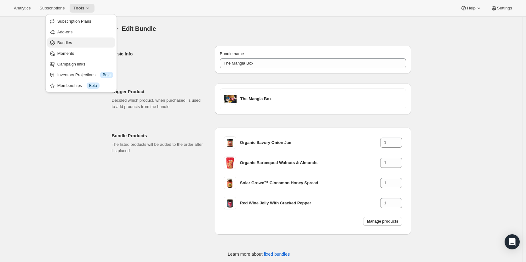
click at [81, 39] on button "Bundles" at bounding box center [81, 42] width 68 height 10
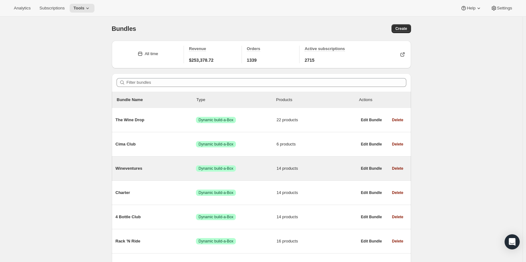
click at [137, 173] on div "Wineventures Success Dynamic build-a-Box 14 products" at bounding box center [237, 168] width 242 height 16
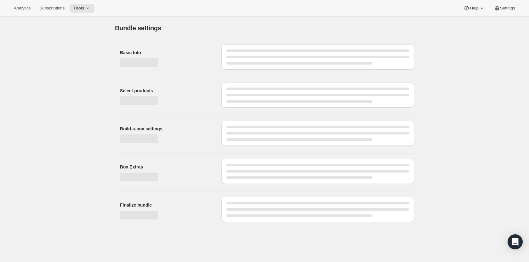
type input "Wineventures"
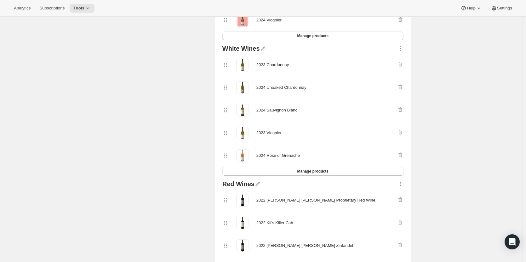
scroll to position [126, 0]
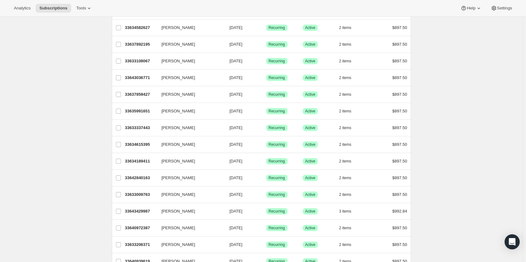
scroll to position [681, 0]
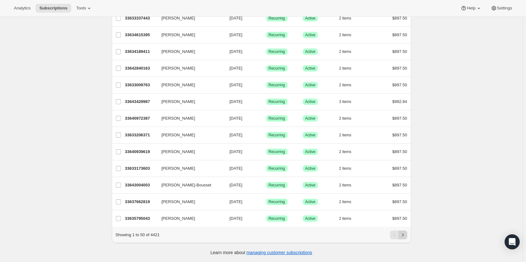
click at [406, 234] on icon "Next" at bounding box center [403, 235] width 6 height 6
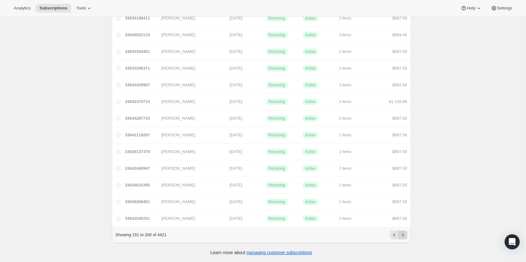
click at [406, 234] on icon "Next" at bounding box center [403, 235] width 6 height 6
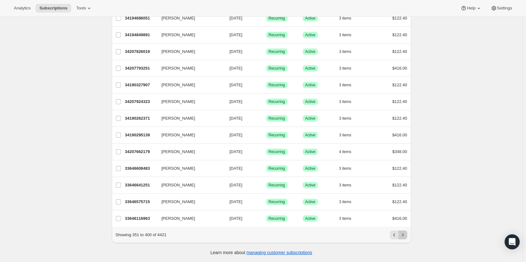
click at [406, 234] on icon "Next" at bounding box center [403, 235] width 6 height 6
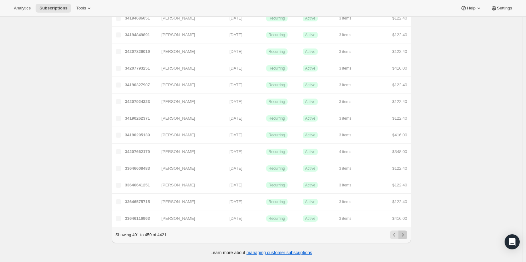
click at [406, 234] on icon "Next" at bounding box center [403, 235] width 6 height 6
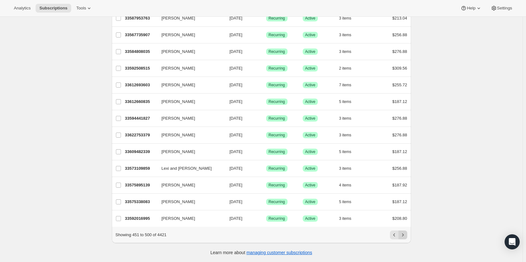
click at [406, 234] on icon "Next" at bounding box center [403, 235] width 6 height 6
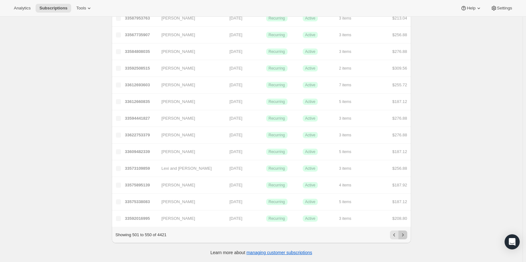
click at [406, 234] on icon "Next" at bounding box center [403, 235] width 6 height 6
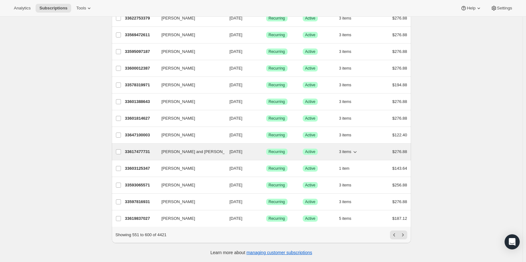
click at [148, 149] on p "33617477731" at bounding box center [140, 152] width 31 height 6
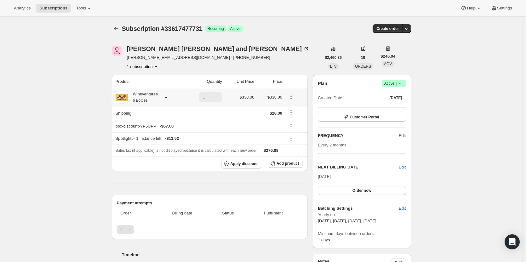
click at [159, 98] on div "Wineventures 6 Bottles" at bounding box center [149, 97] width 66 height 13
click at [168, 98] on icon at bounding box center [166, 97] width 6 height 6
click at [151, 98] on div "Wineventures 6 Bottles" at bounding box center [143, 97] width 30 height 13
click at [85, 4] on button "Tools" at bounding box center [84, 8] width 24 height 9
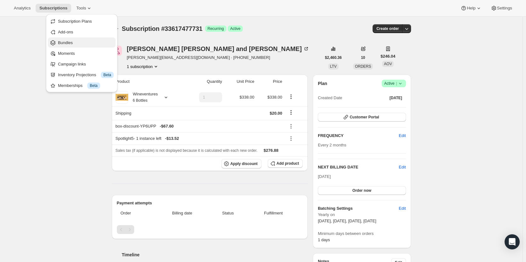
click at [77, 42] on span "Bundles" at bounding box center [86, 43] width 56 height 6
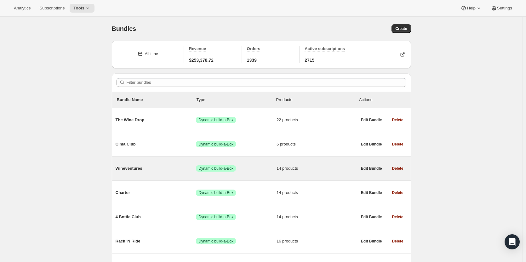
click at [166, 177] on div "Wineventures Success Dynamic build-a-Box 14 products Edit Bundle Delete" at bounding box center [261, 169] width 299 height 24
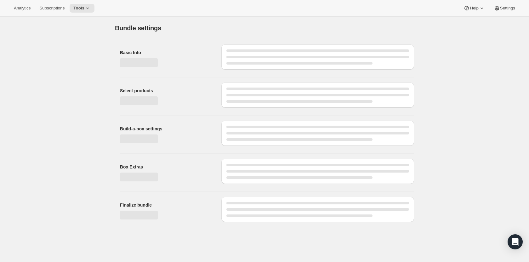
type input "Wineventures"
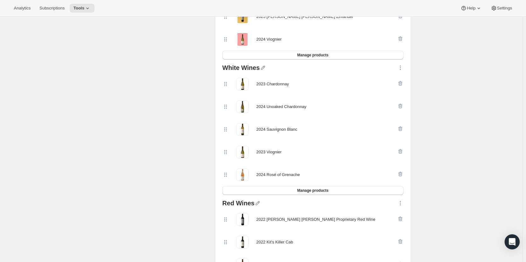
scroll to position [157, 0]
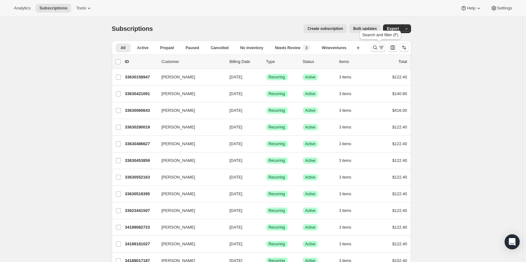
click at [374, 49] on icon "Search and filter results" at bounding box center [375, 47] width 6 height 6
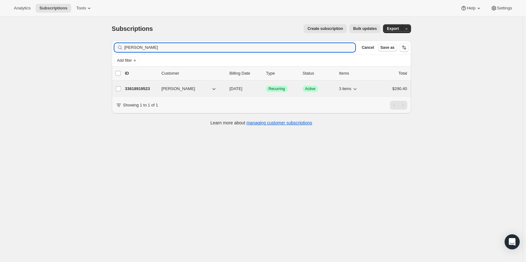
type input "[PERSON_NAME]"
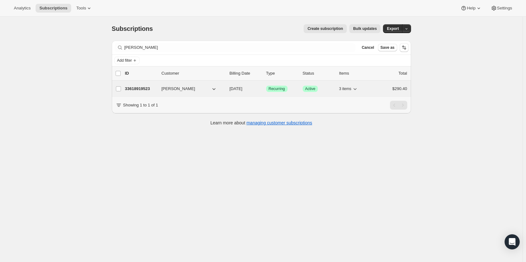
click at [134, 89] on p "33618919523" at bounding box center [140, 89] width 31 height 6
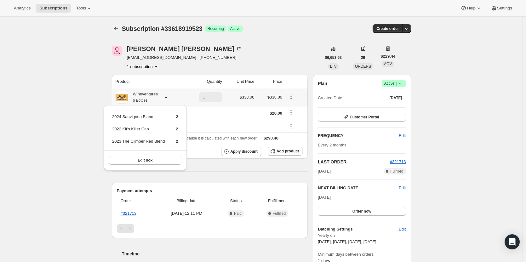
click at [143, 95] on div "Wineventures 6 Bottles" at bounding box center [143, 97] width 30 height 13
click at [78, 12] on button "Tools" at bounding box center [84, 8] width 24 height 9
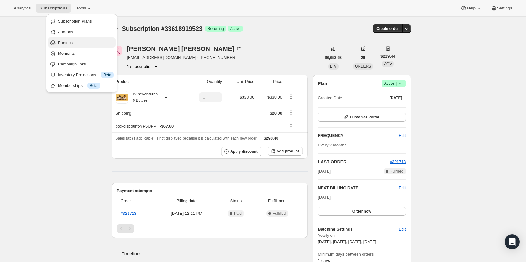
click at [95, 47] on button "Bundles" at bounding box center [82, 42] width 68 height 10
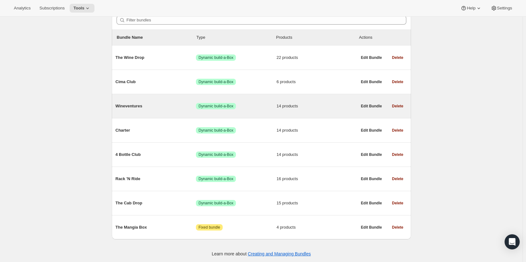
scroll to position [64, 0]
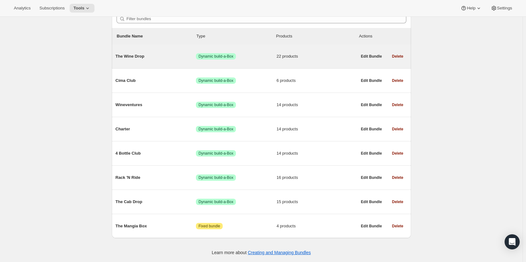
click at [167, 54] on span "The Wine Drop" at bounding box center [156, 56] width 81 height 6
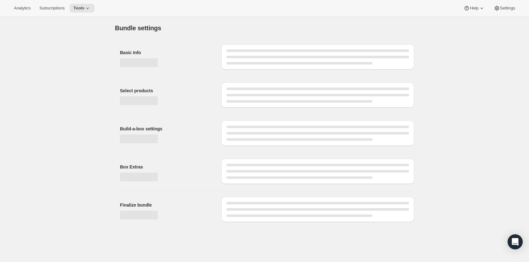
type input "The Wine Drop"
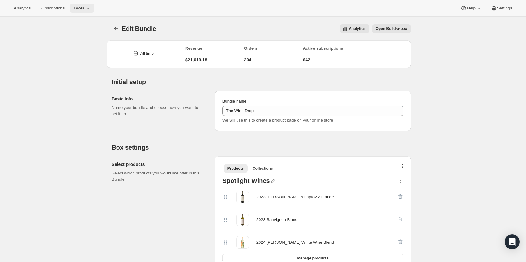
click at [86, 9] on icon at bounding box center [87, 9] width 3 height 2
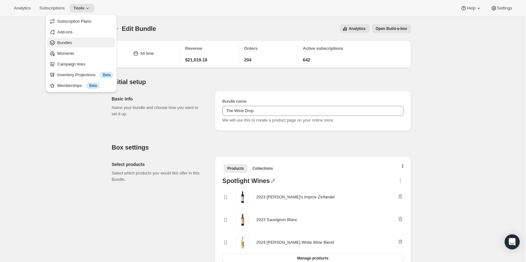
click at [88, 38] on button "Bundles" at bounding box center [81, 42] width 68 height 10
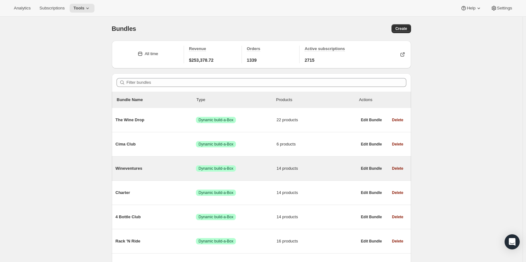
drag, startPoint x: 167, startPoint y: 175, endPoint x: 167, endPoint y: 171, distance: 3.8
click at [167, 173] on div "Wineventures Success Dynamic build-a-Box 14 products" at bounding box center [237, 168] width 242 height 16
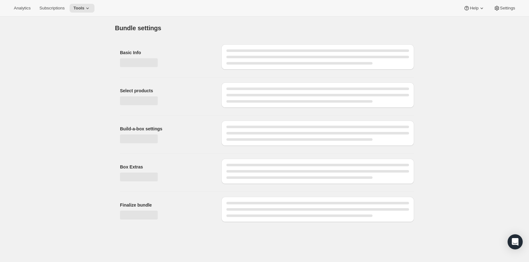
type input "Wineventures"
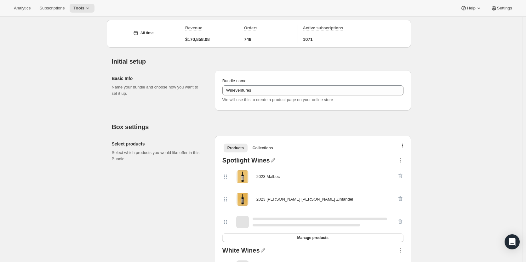
scroll to position [31, 0]
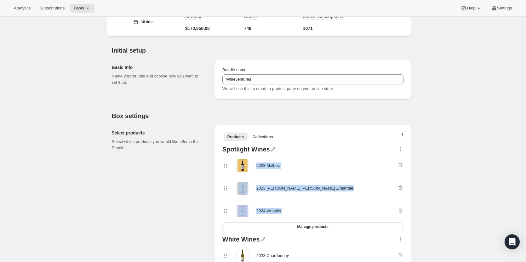
drag, startPoint x: 293, startPoint y: 213, endPoint x: 258, endPoint y: 165, distance: 58.8
click at [258, 165] on div "2023 Malbec 2023 [PERSON_NAME][GEOGRAPHIC_DATA][PERSON_NAME] Zinfandel 2024 [GE…" at bounding box center [312, 188] width 181 height 68
copy div "2023 Malbec 2023 [PERSON_NAME][GEOGRAPHIC_DATA][PERSON_NAME] Zinfandel 2024 [GE…"
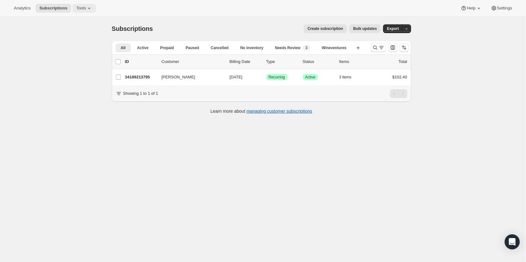
click at [76, 9] on span "Tools" at bounding box center [81, 8] width 10 height 5
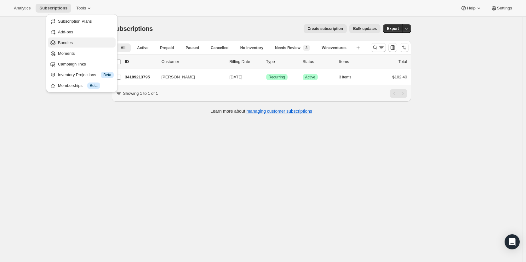
click at [72, 39] on button "Bundles" at bounding box center [82, 42] width 68 height 10
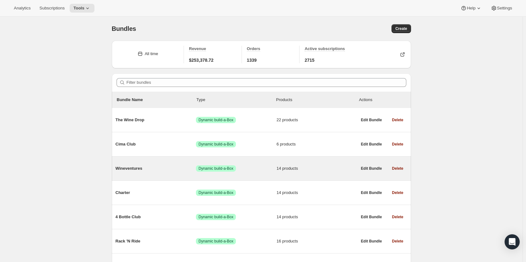
click at [157, 168] on span "Wineventures" at bounding box center [156, 168] width 81 height 6
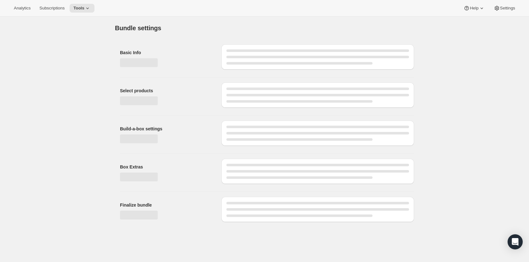
type input "Wineventures"
